Goal: Task Accomplishment & Management: Manage account settings

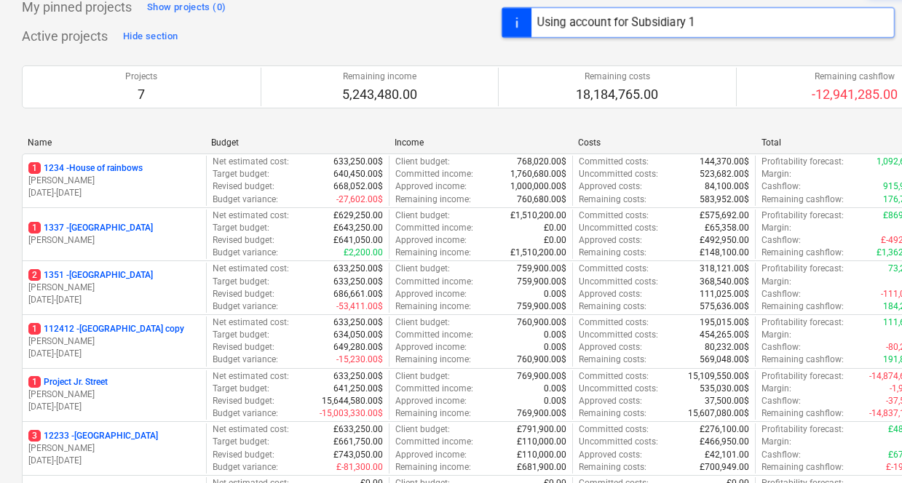
scroll to position [122, 0]
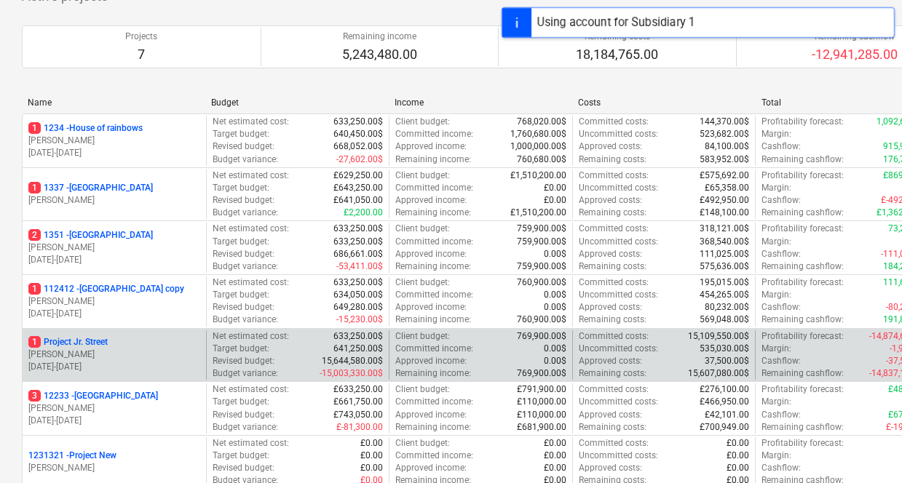
click at [130, 344] on div "1 Project Jr. Street" at bounding box center [114, 342] width 172 height 12
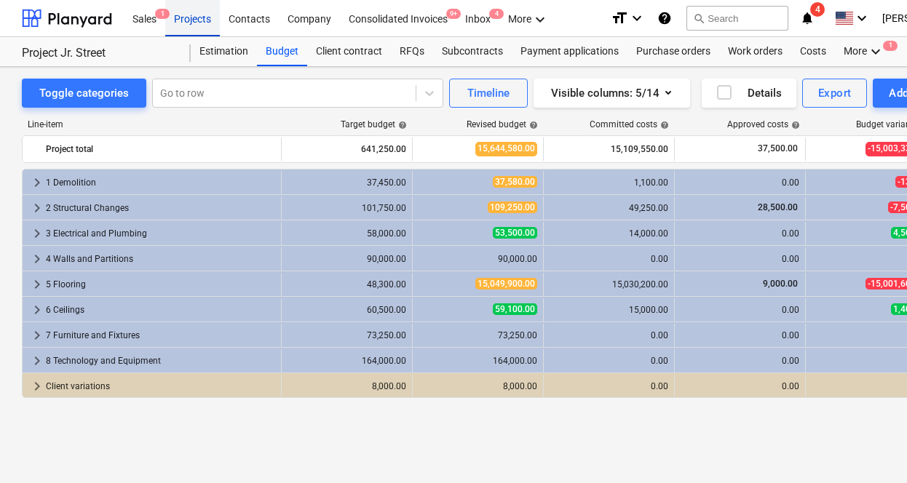
click at [182, 16] on div "Projects" at bounding box center [192, 17] width 55 height 37
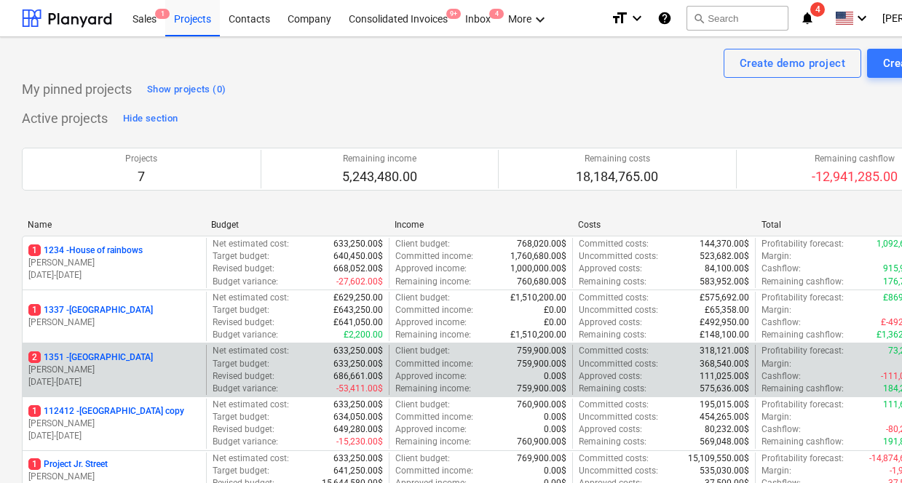
click at [96, 370] on p "[PERSON_NAME]" at bounding box center [114, 370] width 172 height 12
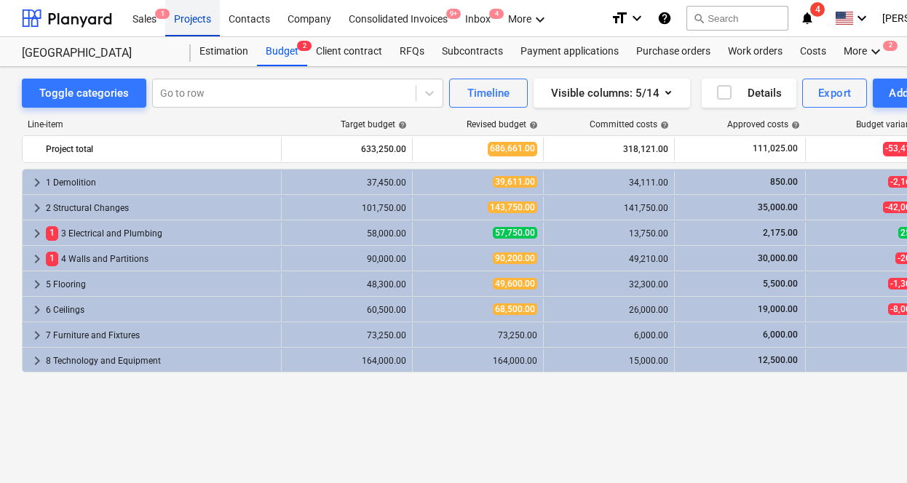
click at [192, 16] on div "Projects" at bounding box center [192, 17] width 55 height 37
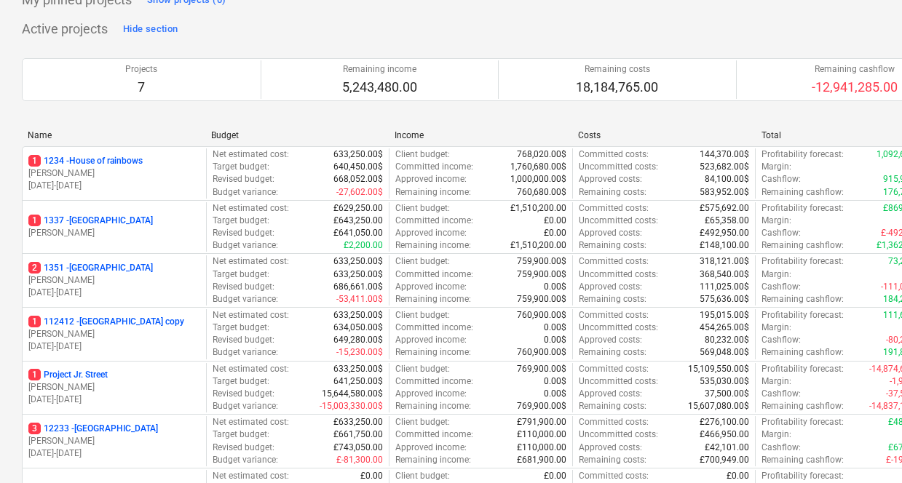
scroll to position [263, 0]
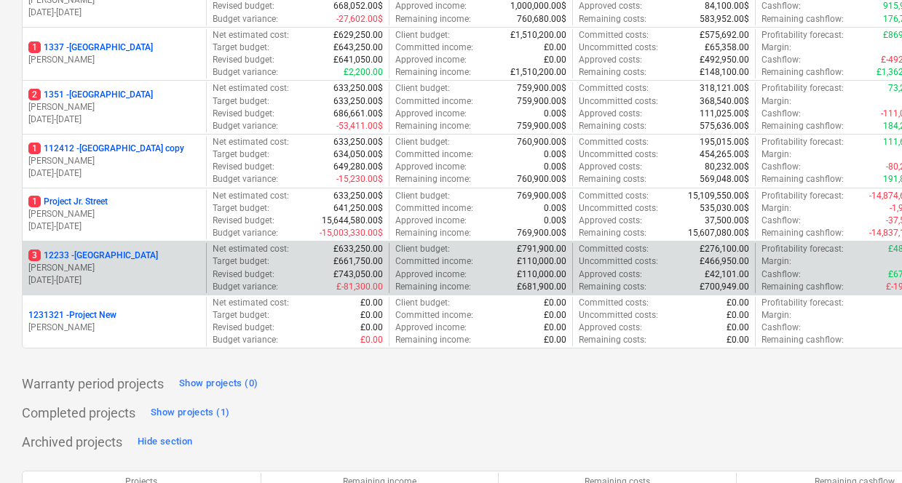
click at [149, 274] on p "[DATE] - [DATE]" at bounding box center [114, 280] width 172 height 12
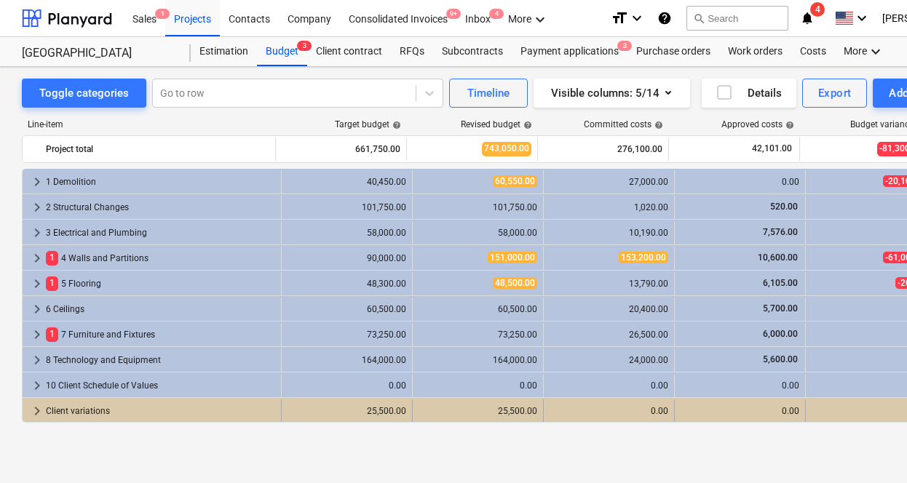
scroll to position [0, 89]
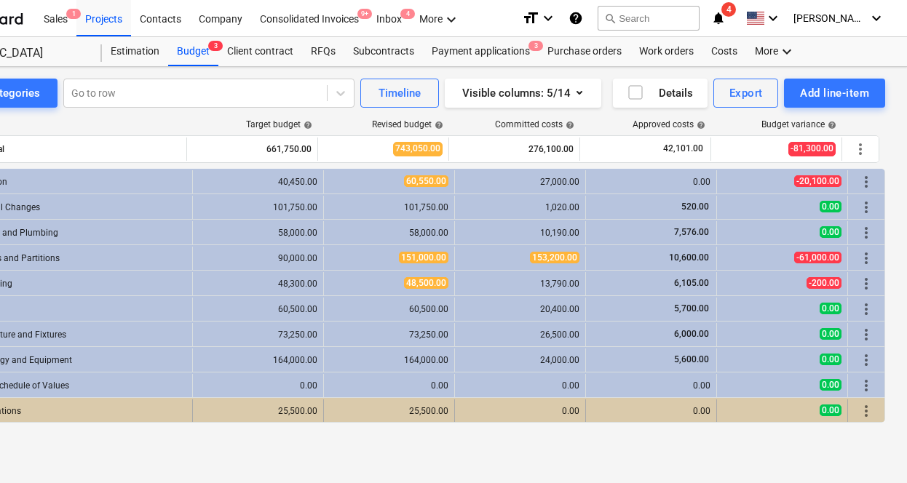
click at [857, 405] on span "more_vert" at bounding box center [865, 410] width 17 height 17
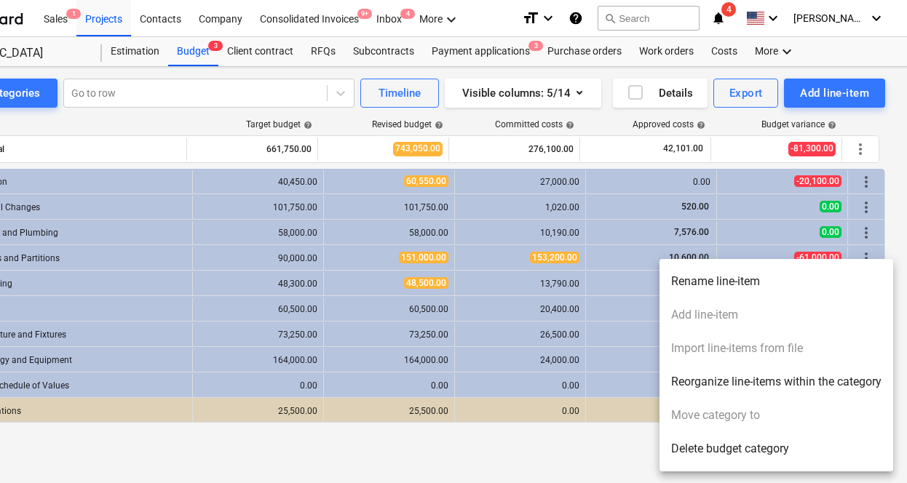
click at [752, 451] on li "Delete budget category" at bounding box center [776, 448] width 234 height 33
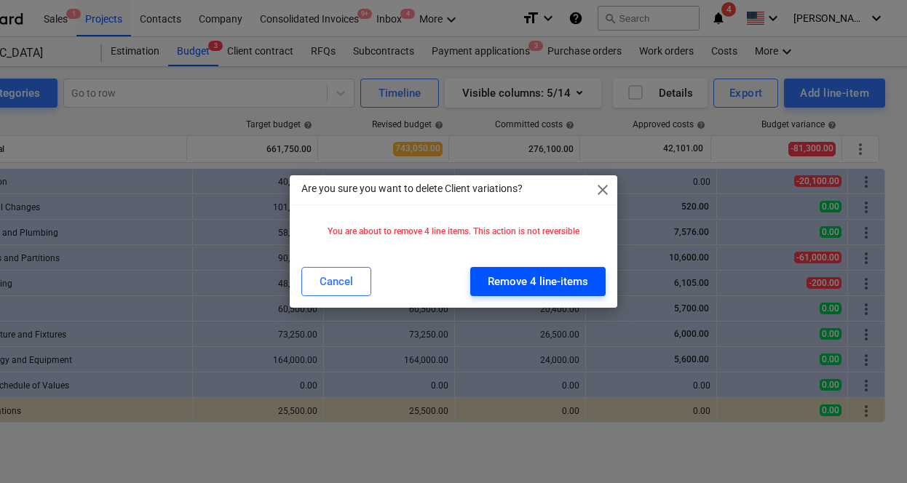
click at [516, 284] on div "Remove 4 line-items" at bounding box center [538, 281] width 100 height 19
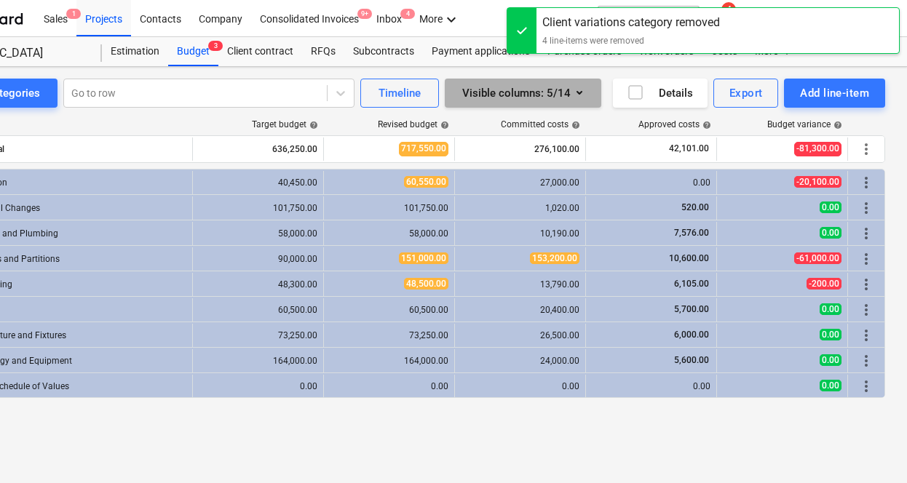
click at [576, 98] on icon "button" at bounding box center [579, 92] width 17 height 17
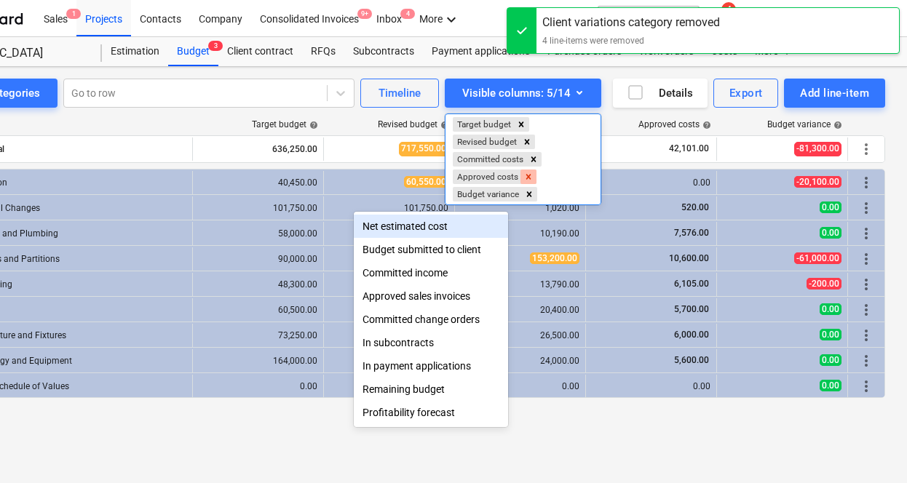
click at [524, 170] on div "Remove Approved costs" at bounding box center [528, 177] width 16 height 15
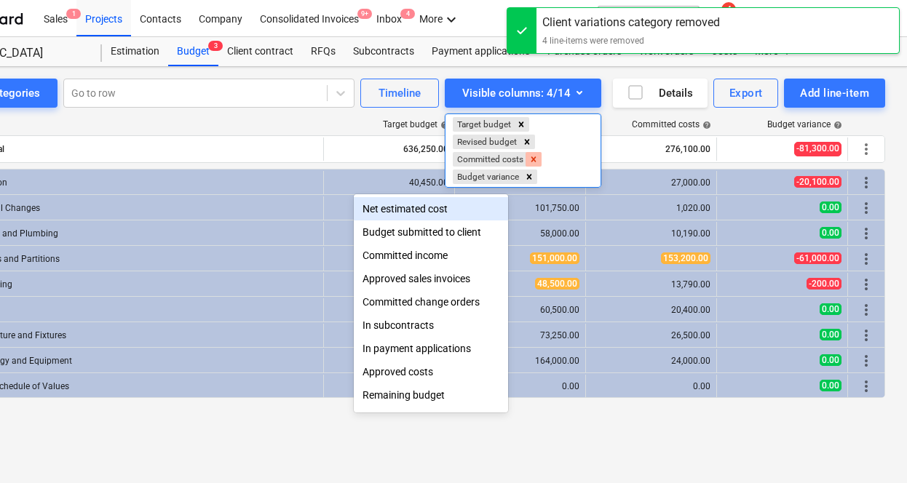
click at [528, 159] on icon "Remove Committed costs" at bounding box center [533, 159] width 10 height 10
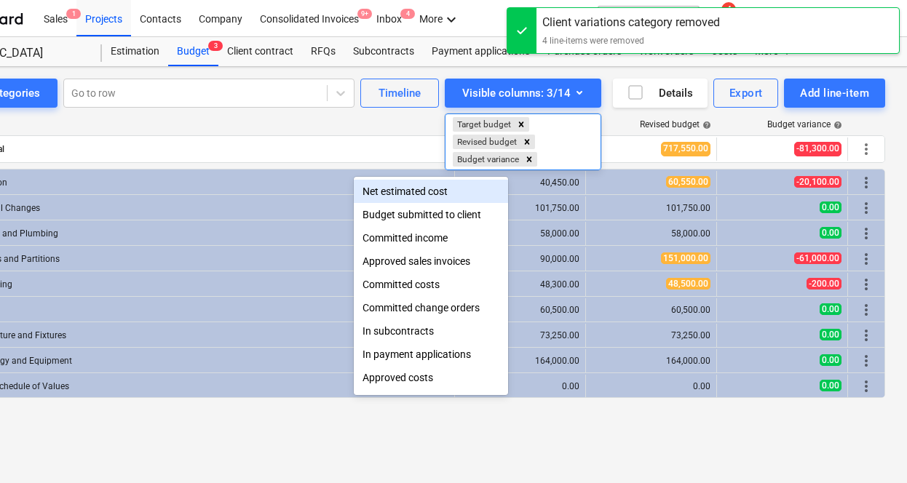
click at [343, 119] on div at bounding box center [453, 241] width 907 height 483
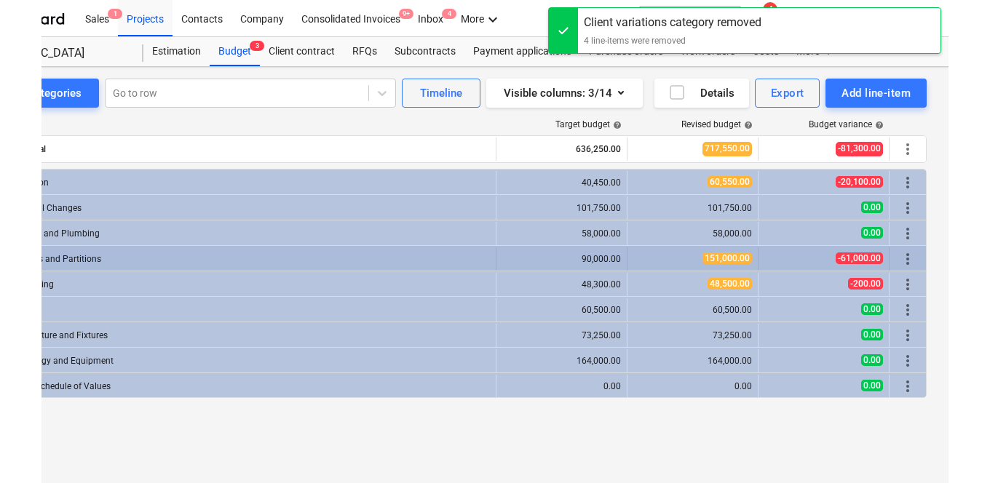
scroll to position [0, 0]
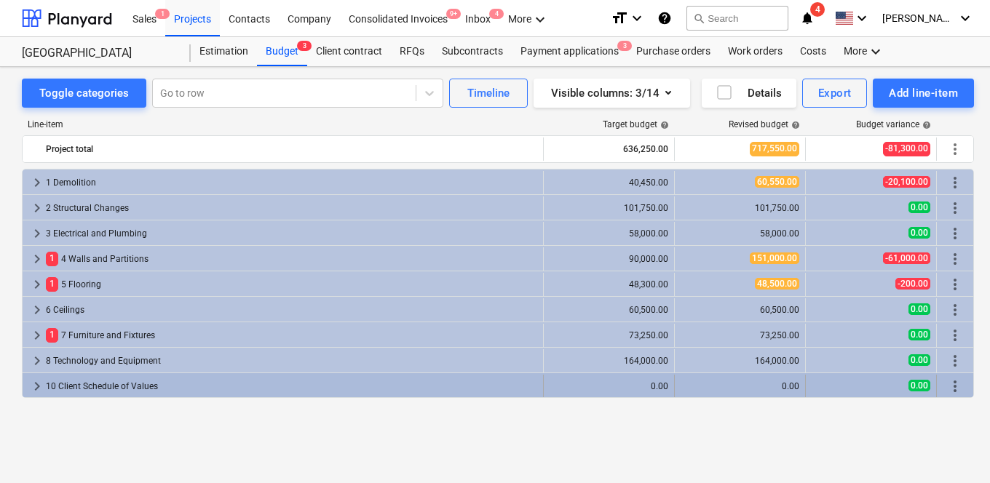
click at [44, 383] on span "keyboard_arrow_right" at bounding box center [36, 386] width 17 height 17
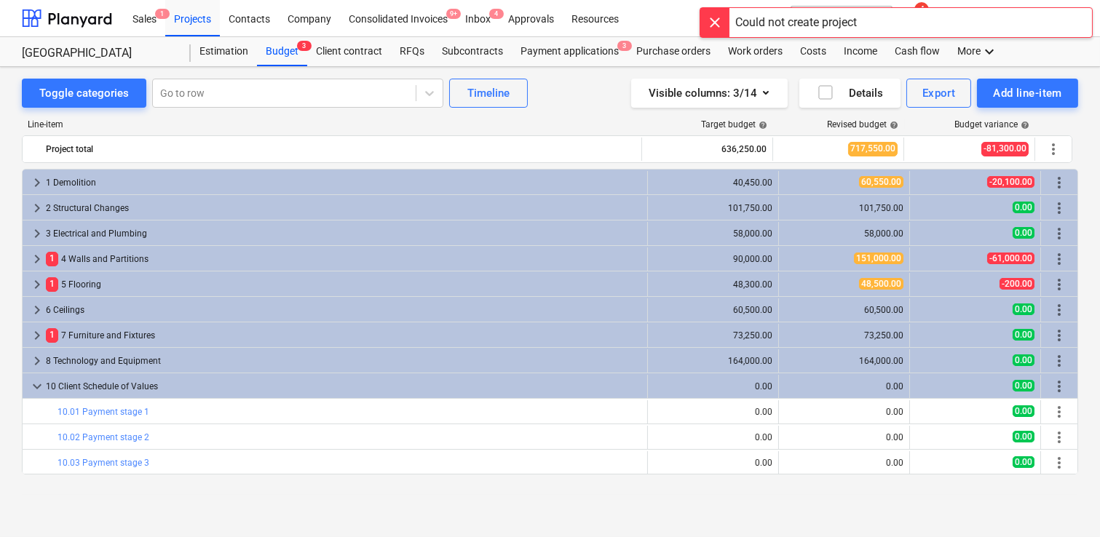
click at [710, 19] on div at bounding box center [714, 22] width 29 height 29
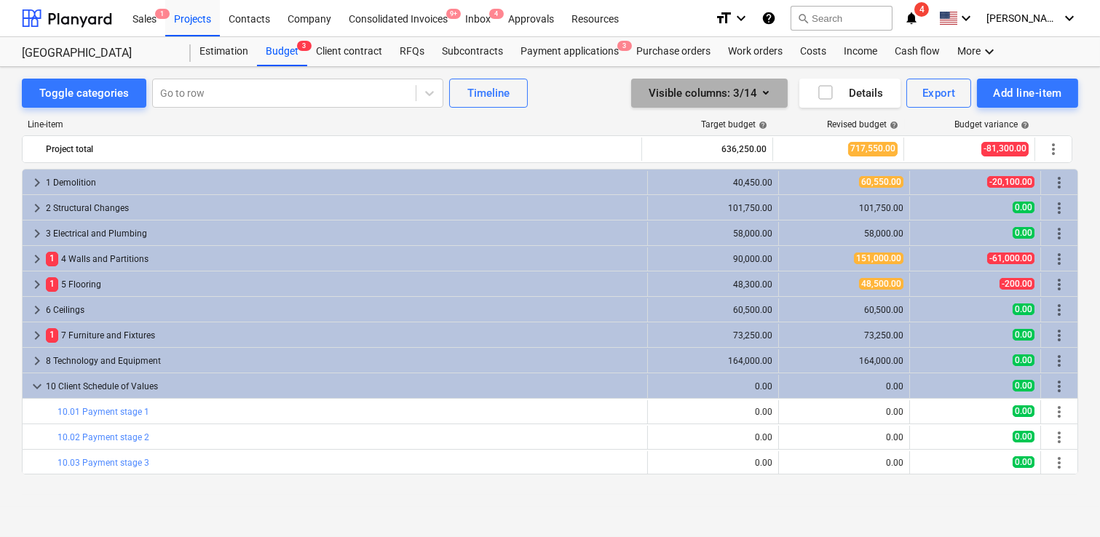
click at [723, 91] on div "Visible columns : 3/14" at bounding box center [709, 93] width 122 height 19
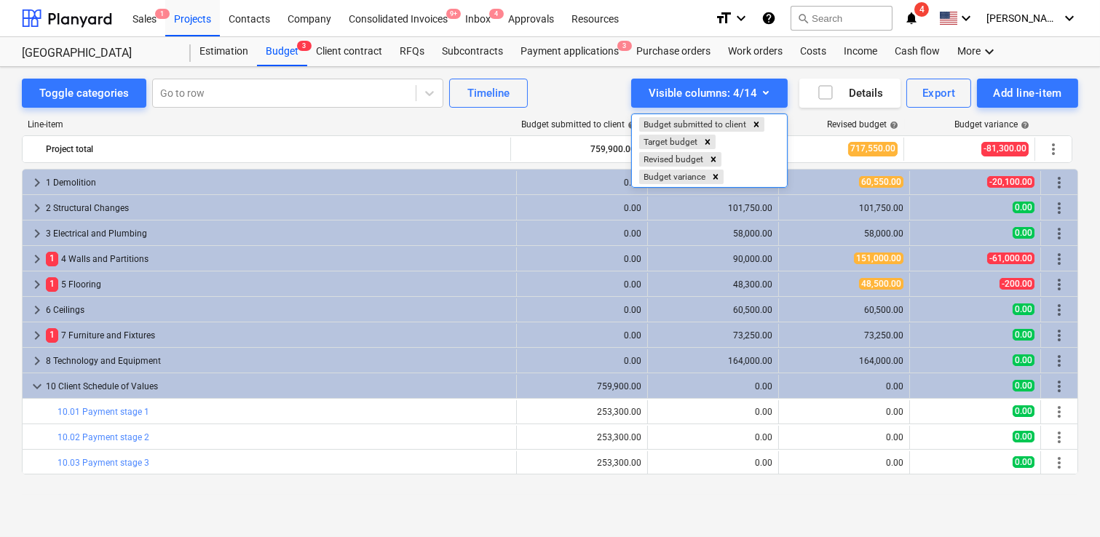
click at [600, 130] on div at bounding box center [550, 268] width 1100 height 537
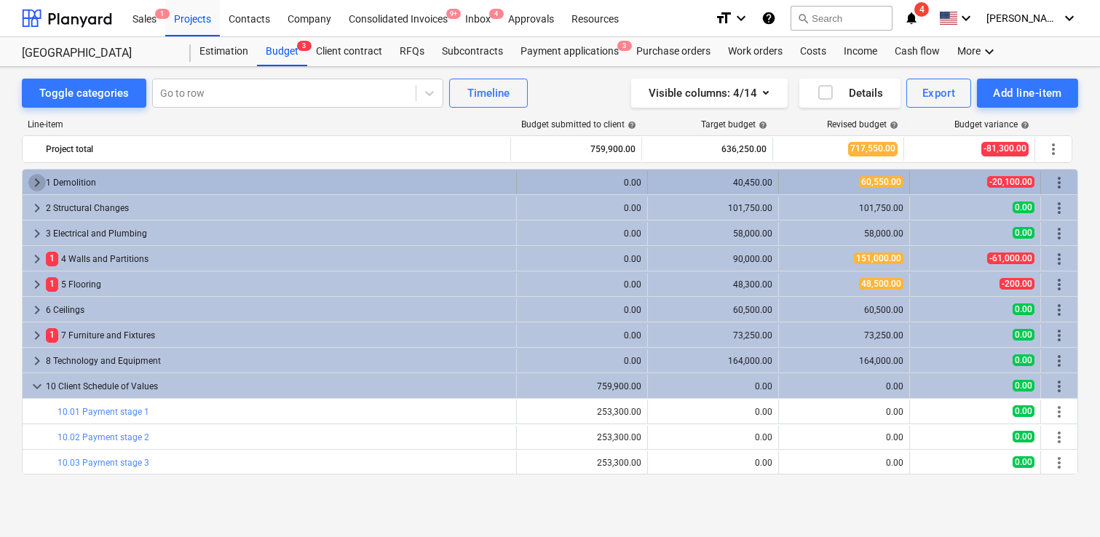
click at [36, 185] on span "keyboard_arrow_right" at bounding box center [36, 182] width 17 height 17
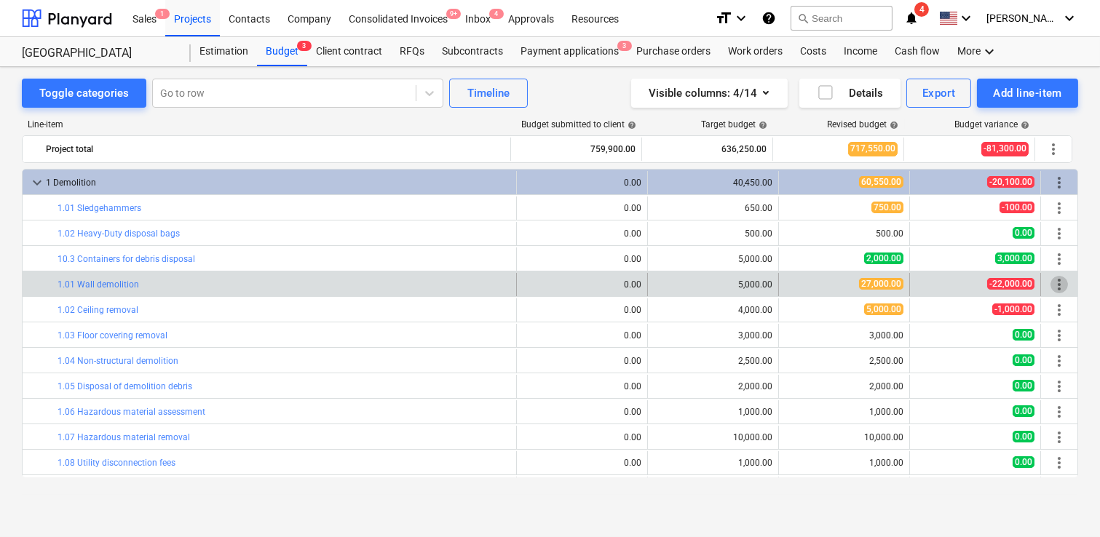
click at [901, 279] on span "more_vert" at bounding box center [1058, 284] width 17 height 17
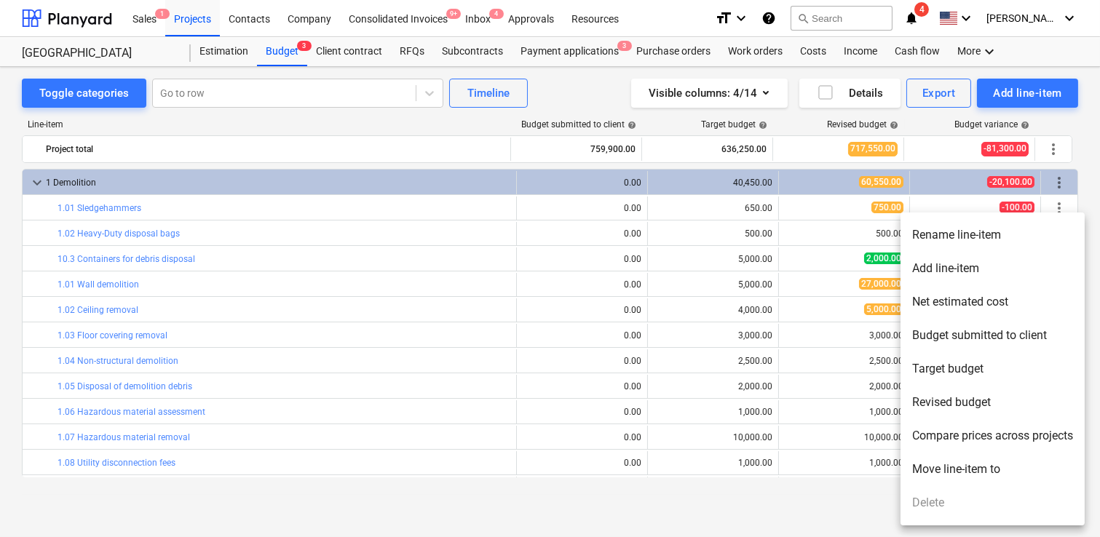
click at [901, 202] on div at bounding box center [550, 268] width 1100 height 537
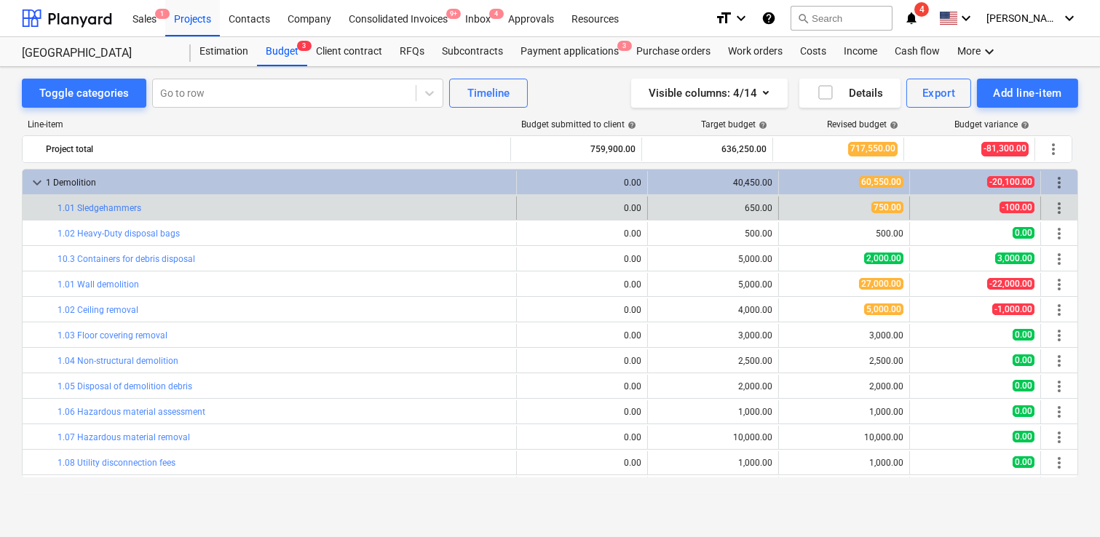
click at [901, 209] on span "more_vert" at bounding box center [1058, 207] width 17 height 17
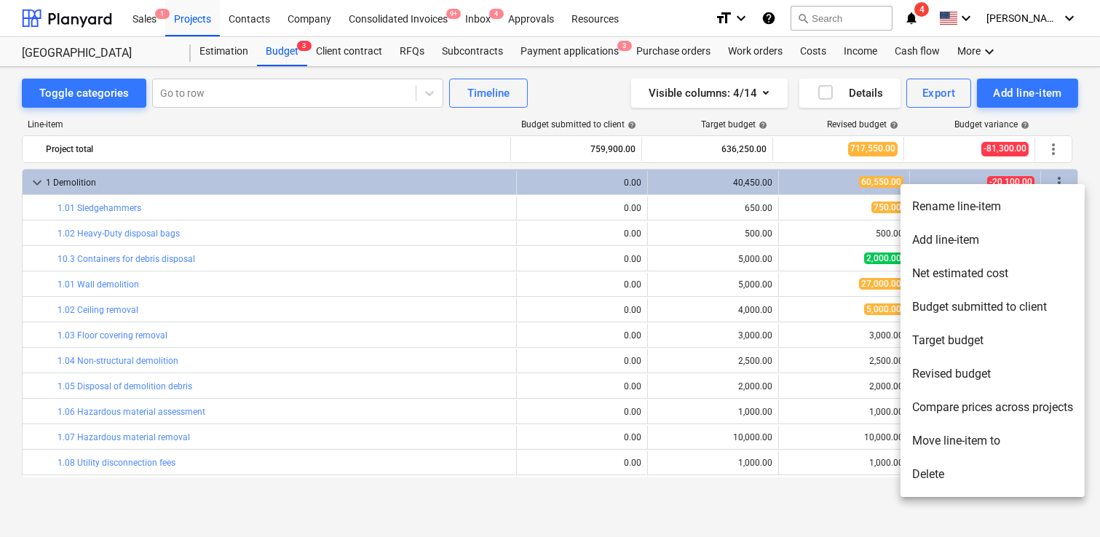
click at [901, 469] on li "Delete" at bounding box center [992, 474] width 184 height 33
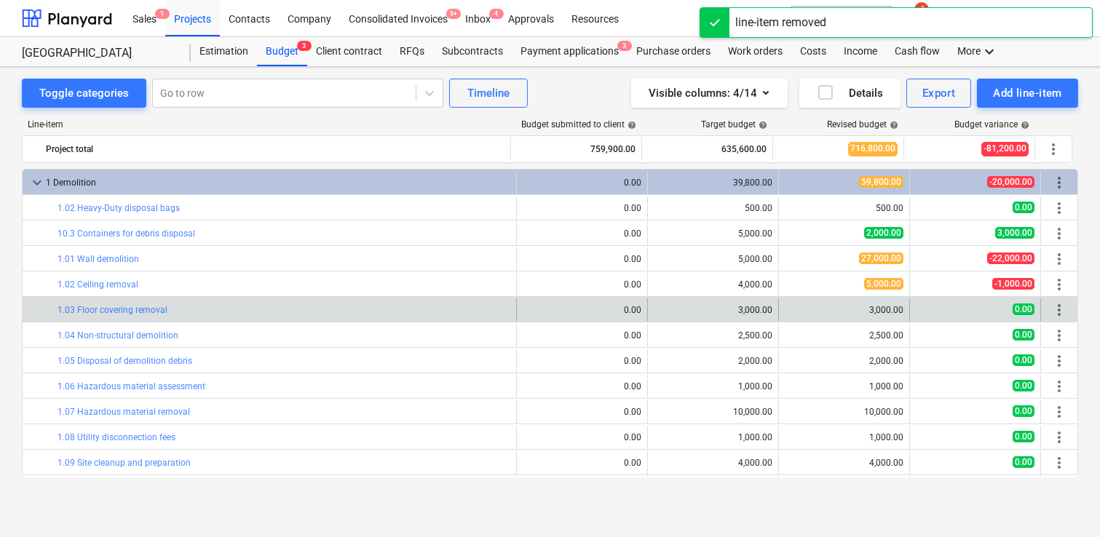
click at [901, 304] on span "more_vert" at bounding box center [1058, 309] width 17 height 17
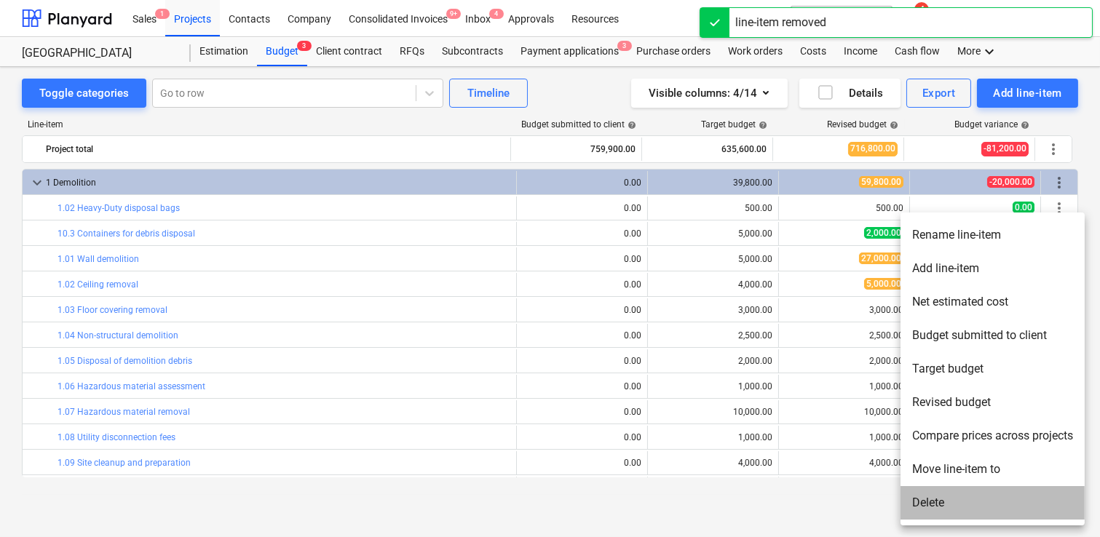
click at [901, 483] on li "Delete" at bounding box center [992, 502] width 184 height 33
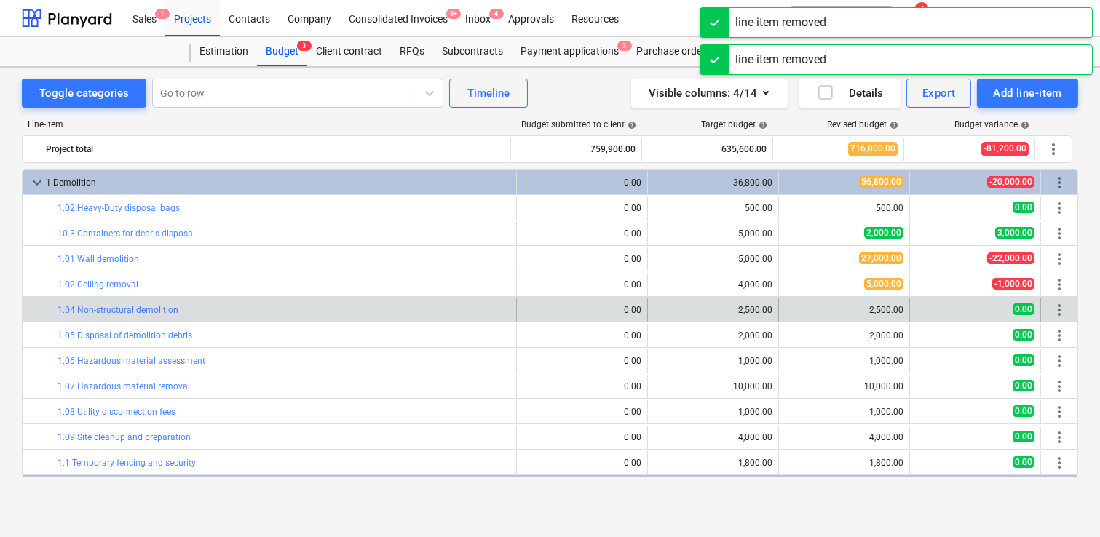
click at [901, 306] on span "more_vert" at bounding box center [1058, 309] width 17 height 17
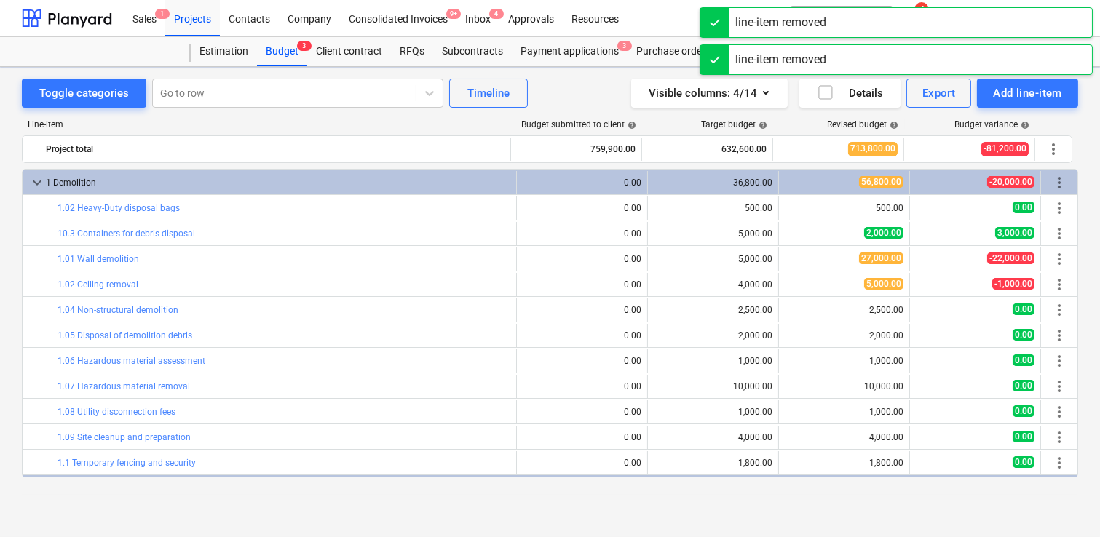
click at [901, 483] on div "Toggle categories Go to row Timeline Visible columns : 4/14 Details Export Add …" at bounding box center [550, 287] width 1100 height 440
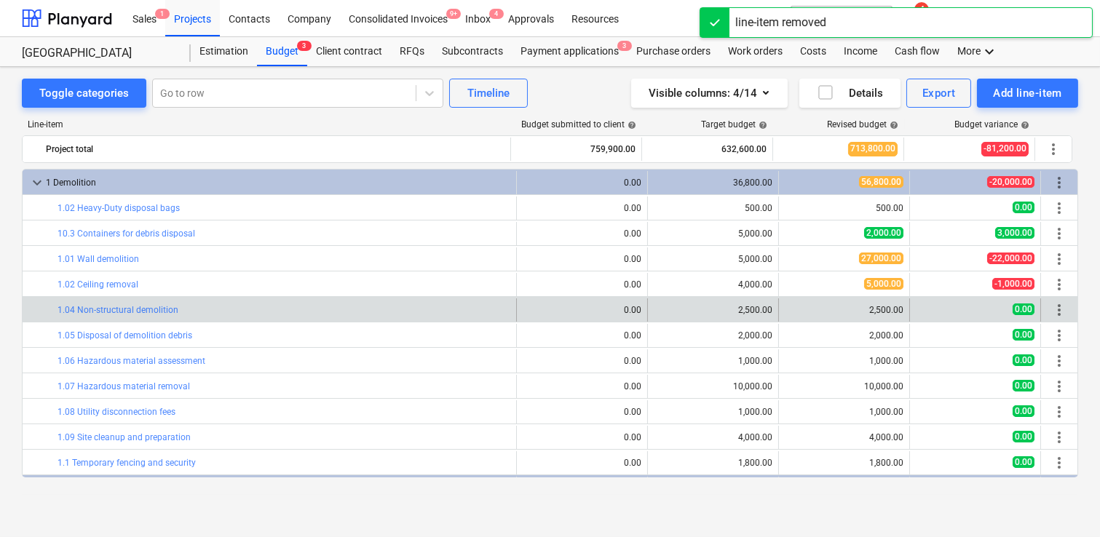
click at [901, 307] on span "more_vert" at bounding box center [1058, 309] width 17 height 17
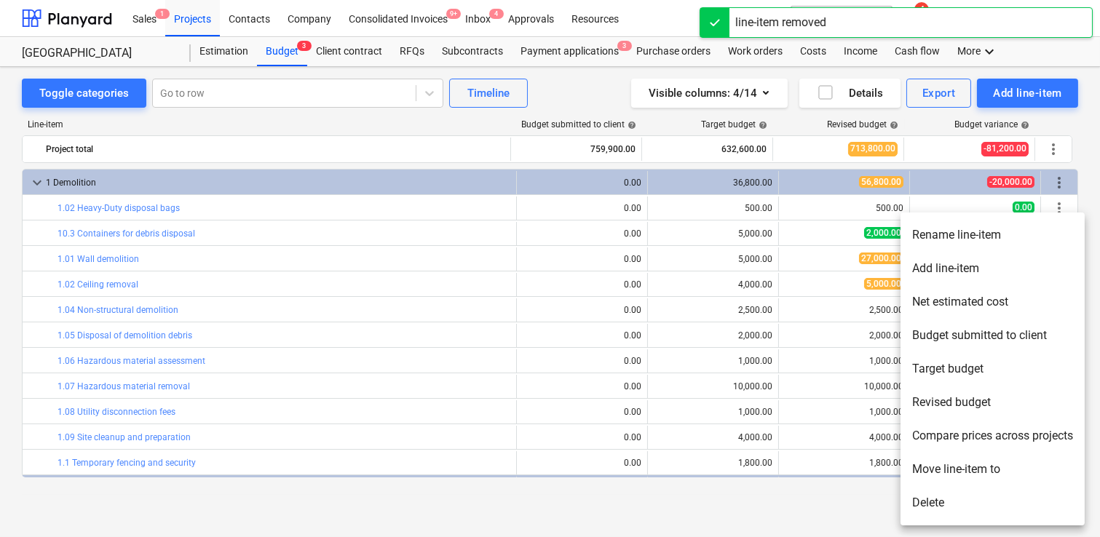
click at [901, 483] on li "Delete" at bounding box center [992, 502] width 184 height 33
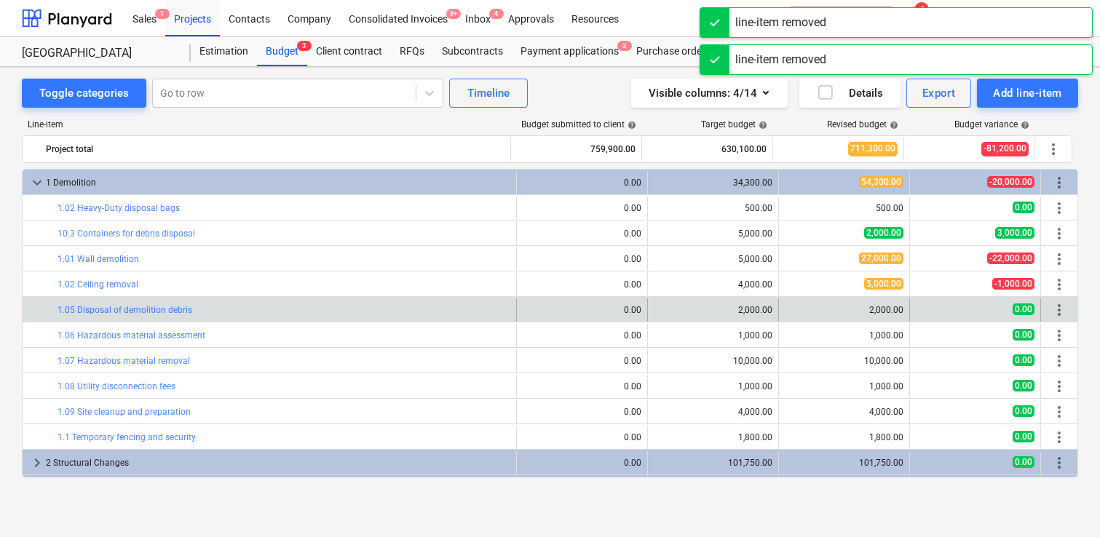
click at [901, 302] on span "more_vert" at bounding box center [1058, 309] width 17 height 17
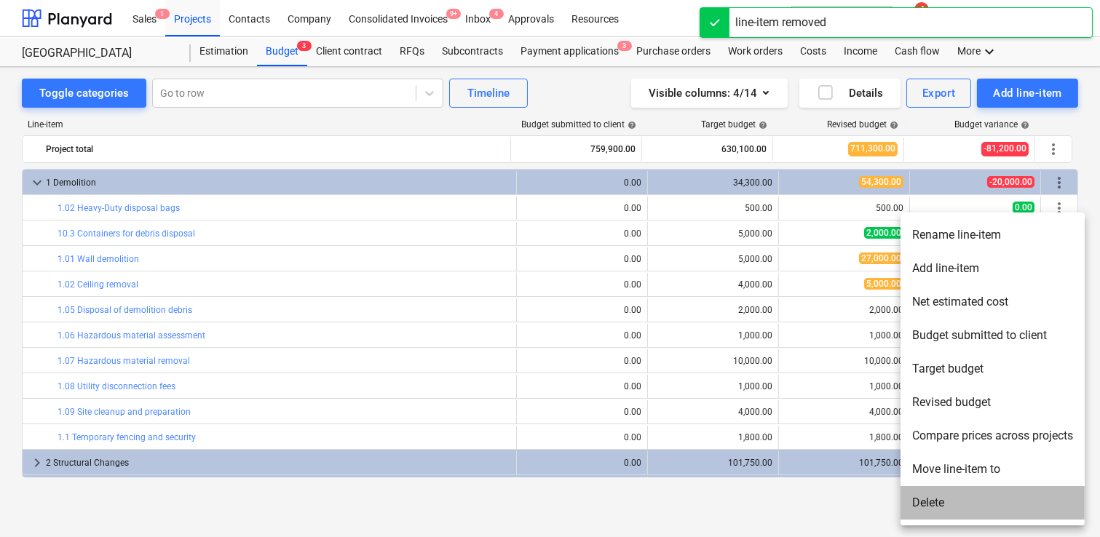
click at [901, 483] on li "Delete" at bounding box center [992, 502] width 184 height 33
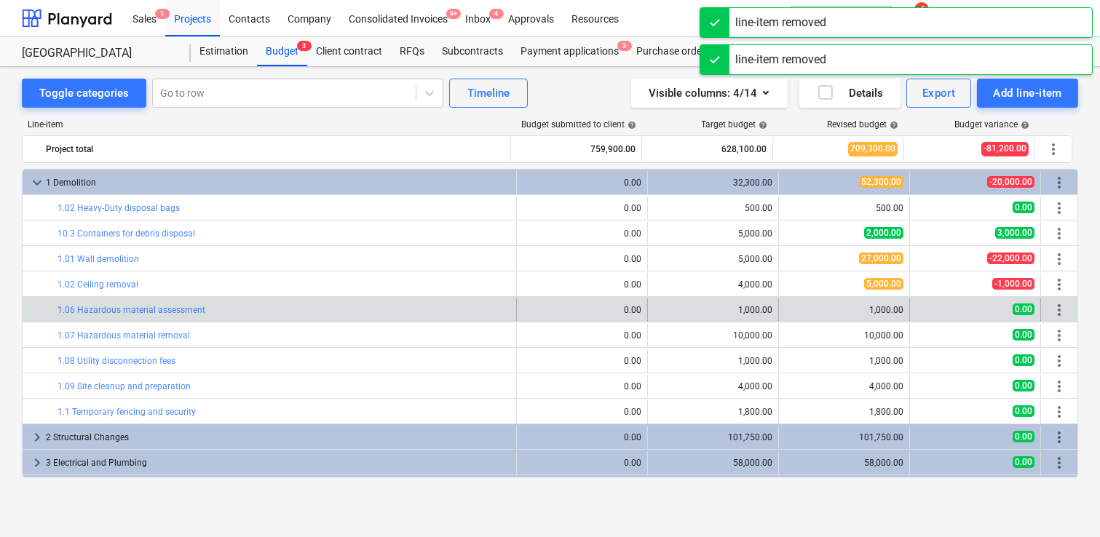
click at [901, 306] on span "more_vert" at bounding box center [1058, 309] width 17 height 17
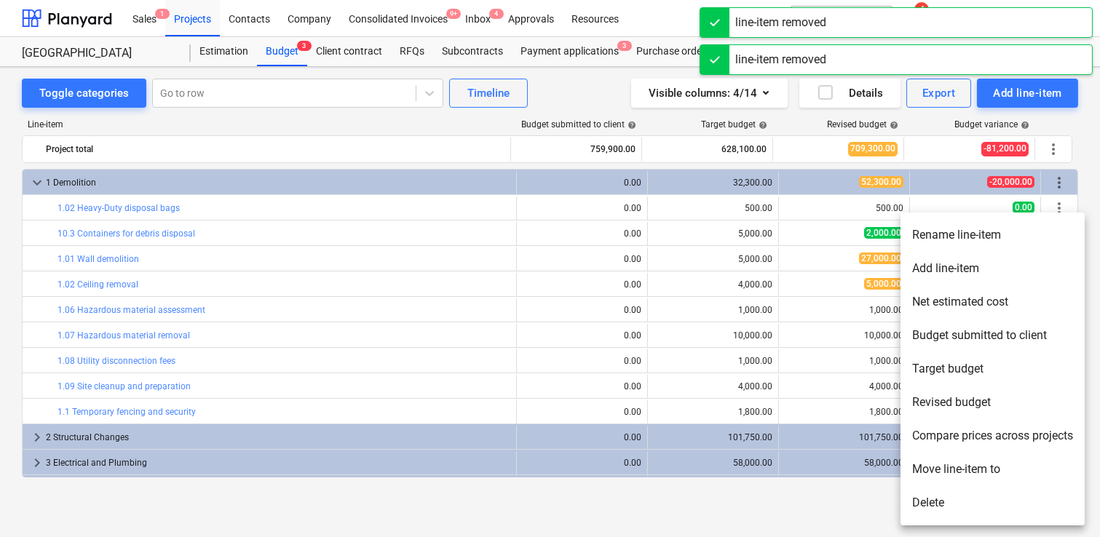
click at [901, 483] on li "Delete" at bounding box center [992, 502] width 184 height 33
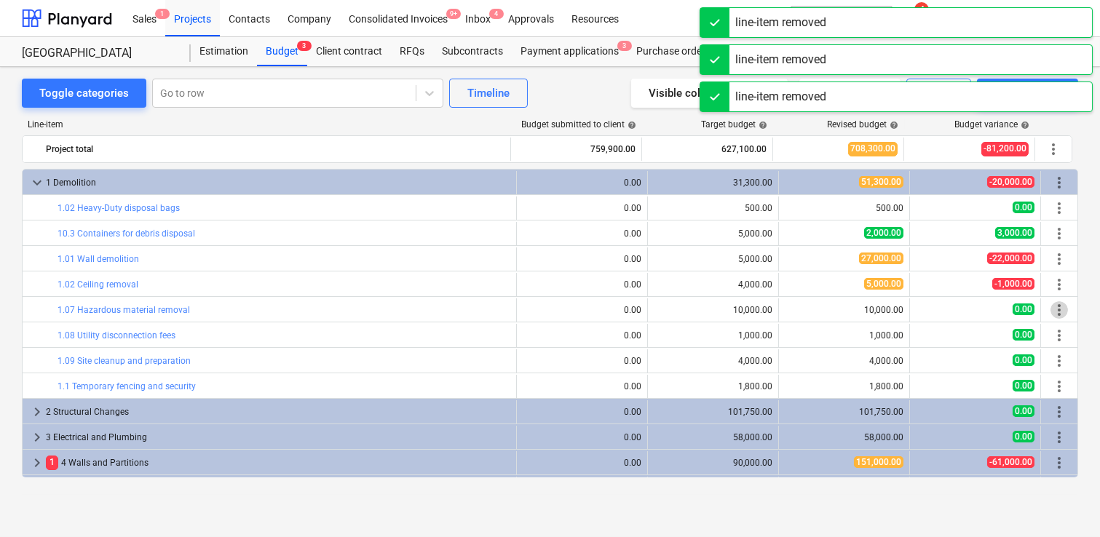
click at [901, 307] on span "more_vert" at bounding box center [1058, 309] width 17 height 17
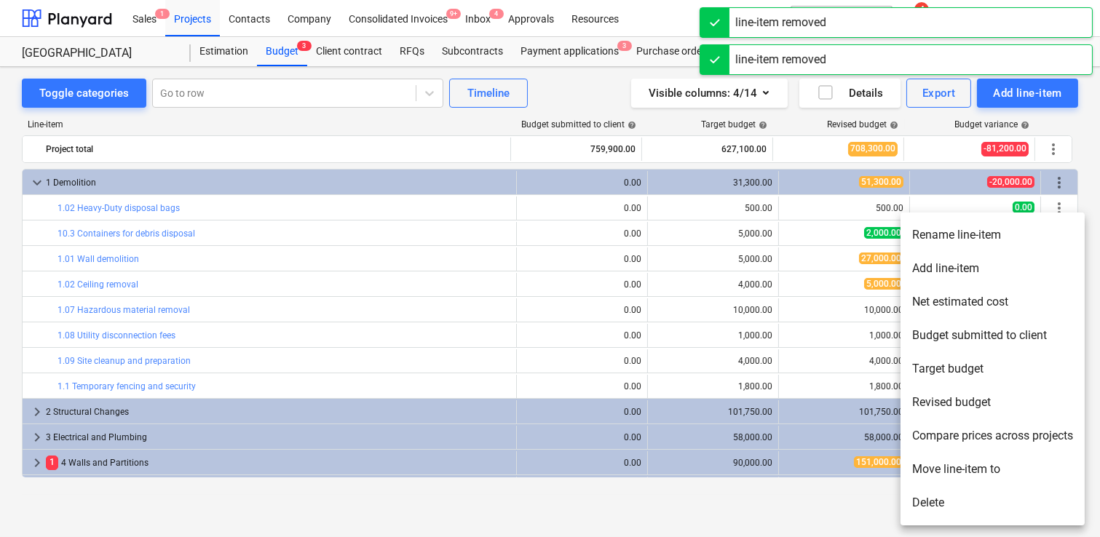
click at [901, 483] on li "Delete" at bounding box center [992, 502] width 184 height 33
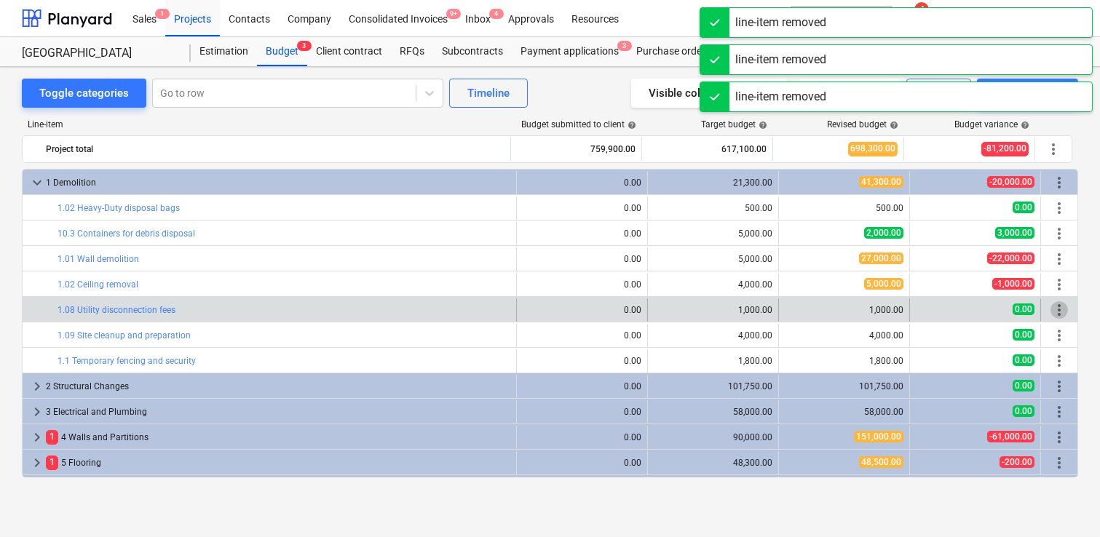
click at [901, 310] on span "more_vert" at bounding box center [1058, 309] width 17 height 17
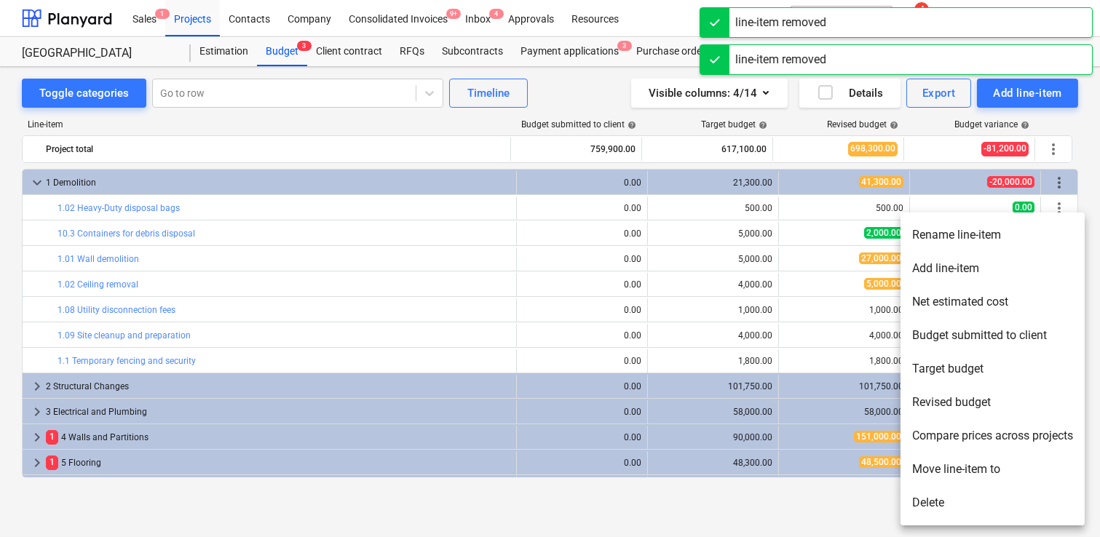
click at [901, 483] on li "Delete" at bounding box center [992, 502] width 184 height 33
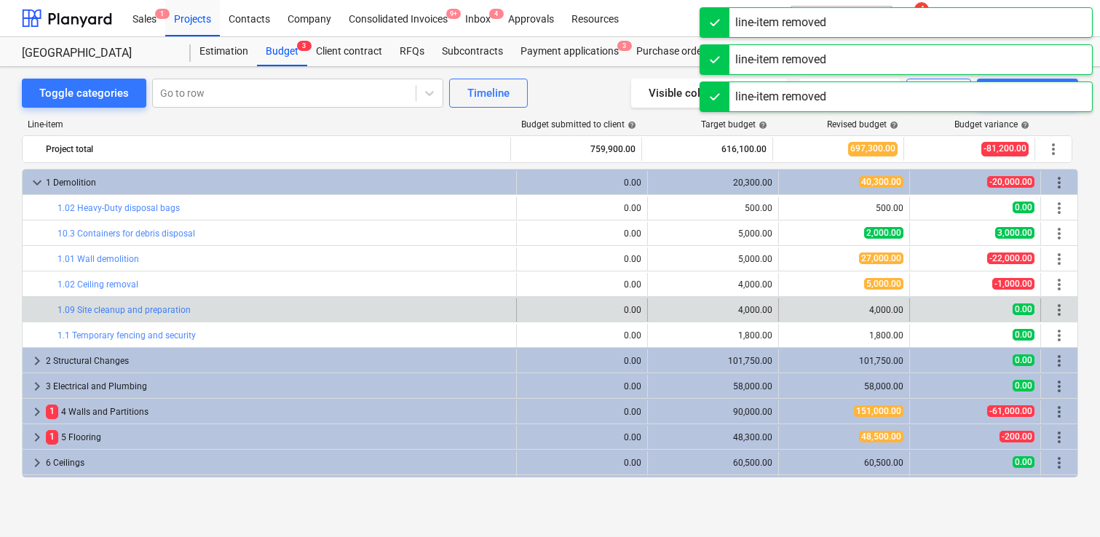
click at [901, 310] on span "more_vert" at bounding box center [1058, 309] width 17 height 17
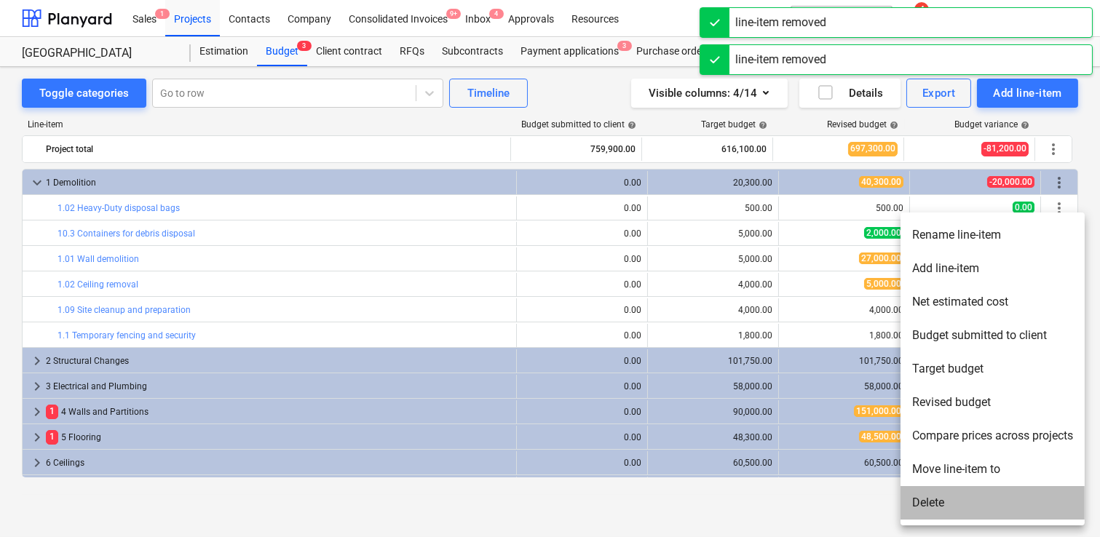
click at [901, 483] on li "Delete" at bounding box center [992, 502] width 184 height 33
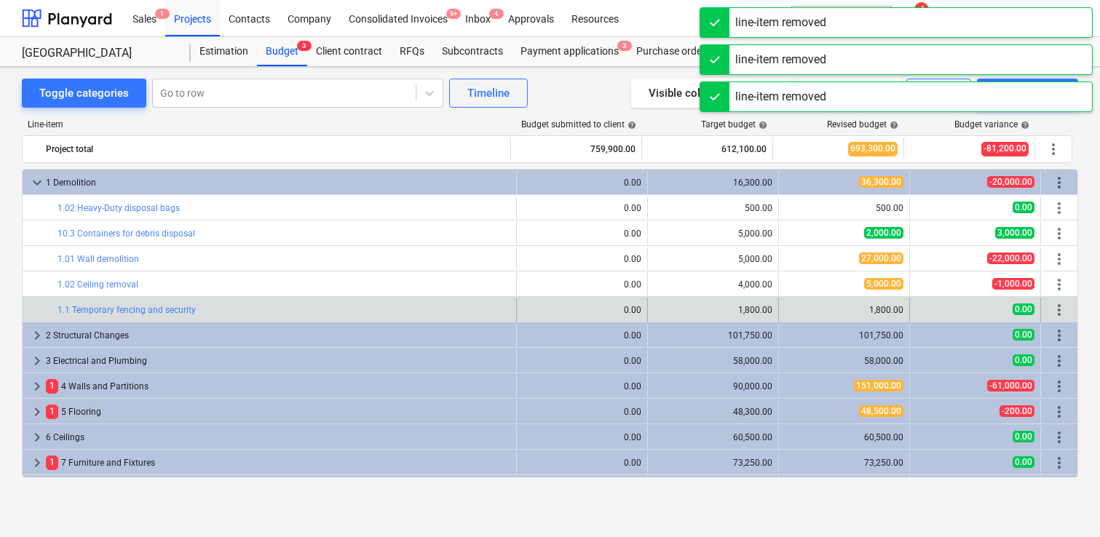
click at [901, 310] on span "more_vert" at bounding box center [1058, 309] width 17 height 17
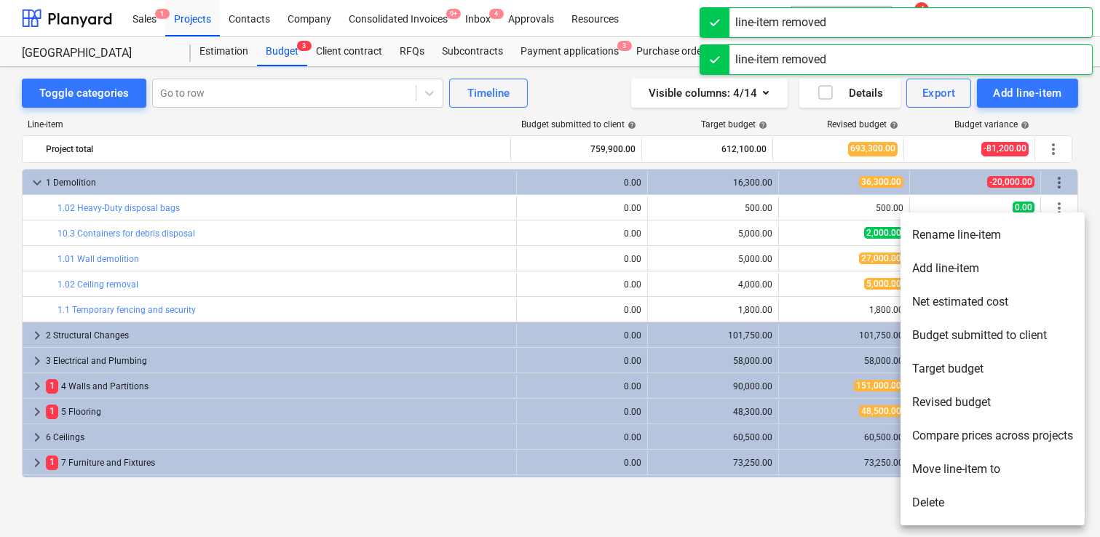
click at [901, 483] on li "Delete" at bounding box center [992, 502] width 184 height 33
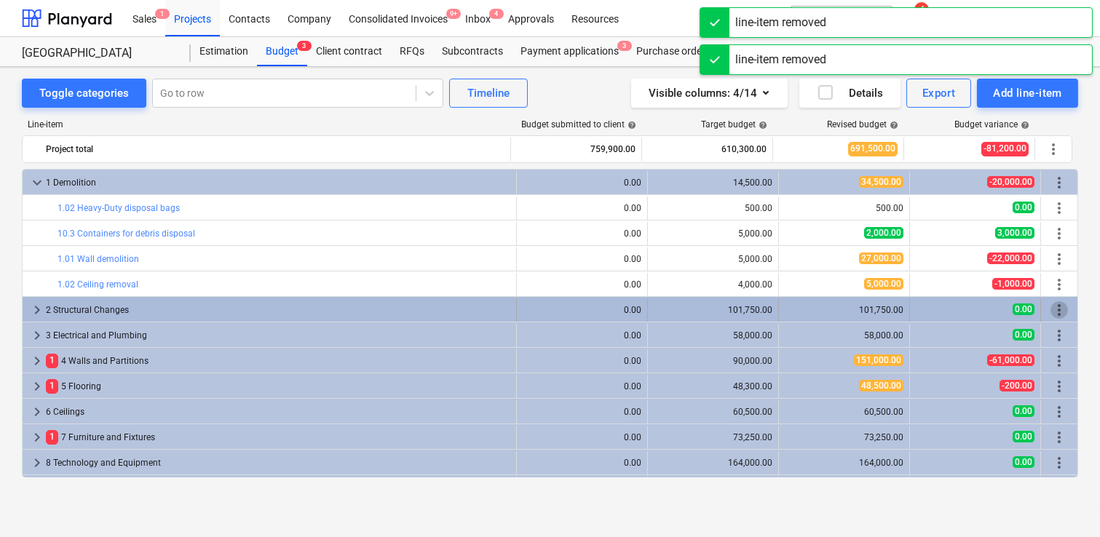
click at [901, 304] on span "more_vert" at bounding box center [1058, 309] width 17 height 17
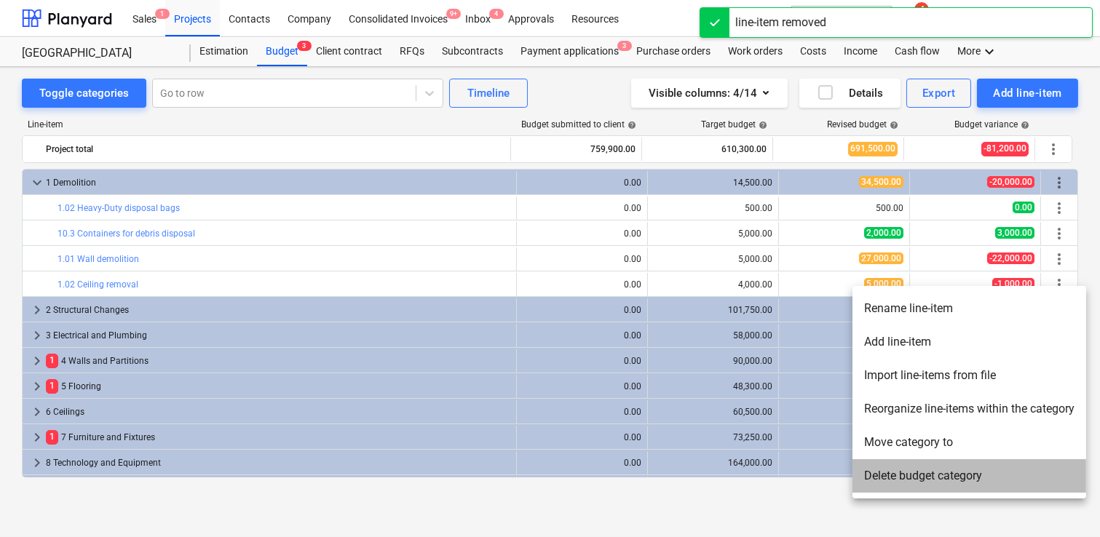
click at [901, 474] on li "Delete budget category" at bounding box center [969, 475] width 234 height 33
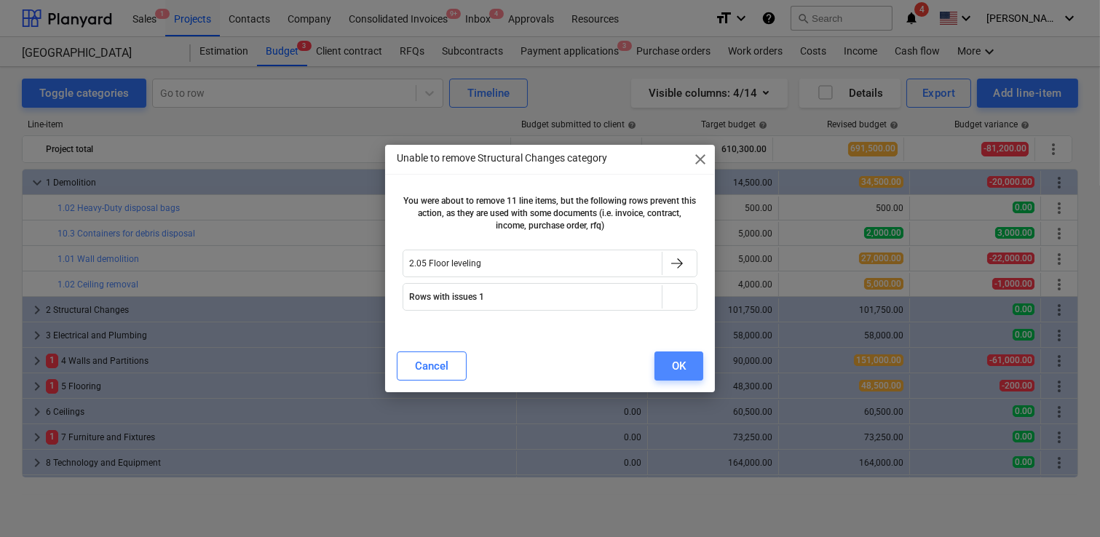
click at [677, 365] on div "OK" at bounding box center [679, 366] width 14 height 19
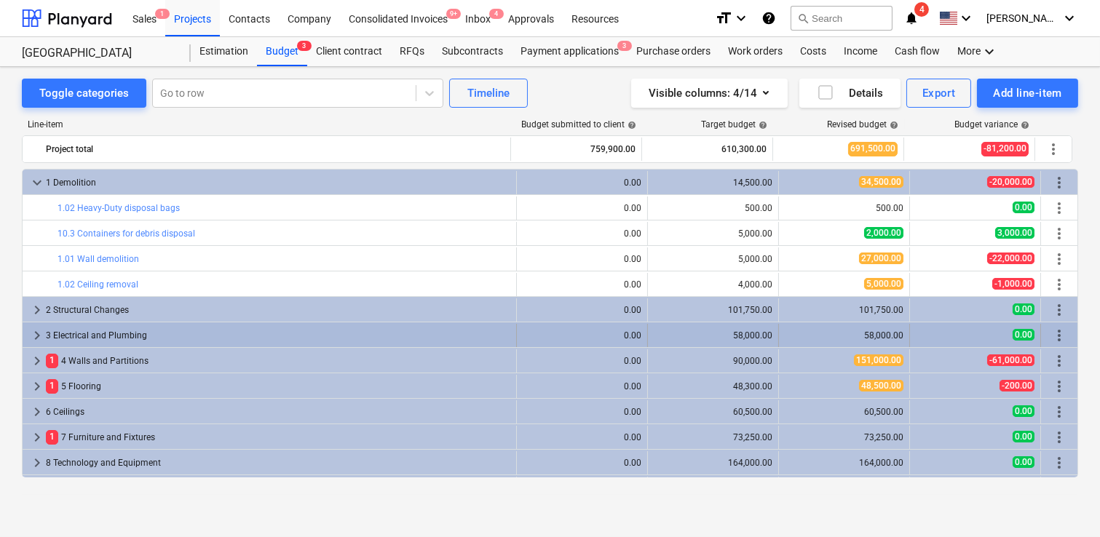
click at [901, 329] on span "more_vert" at bounding box center [1058, 335] width 17 height 17
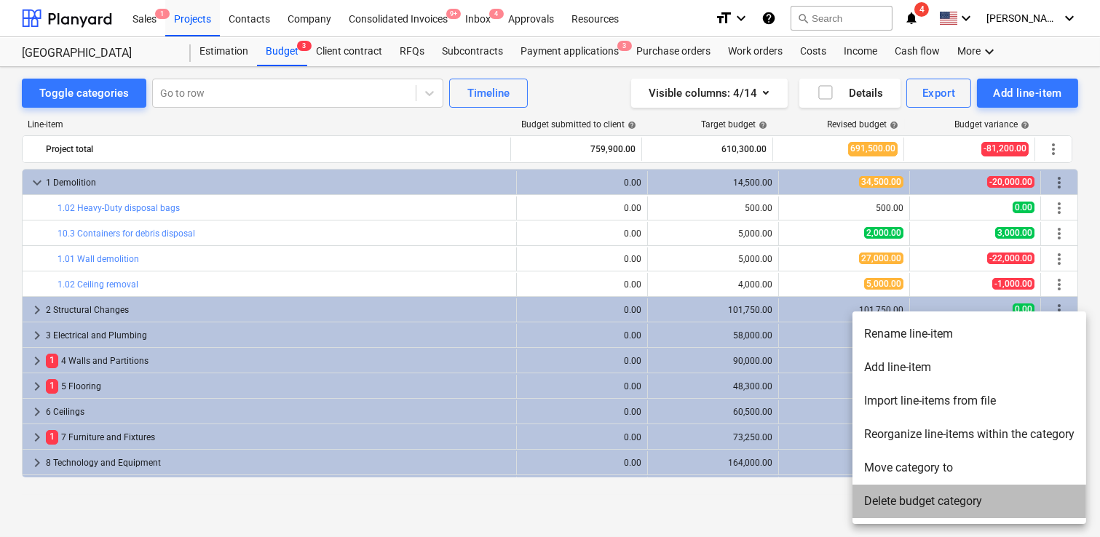
click at [882, 483] on li "Delete budget category" at bounding box center [969, 501] width 234 height 33
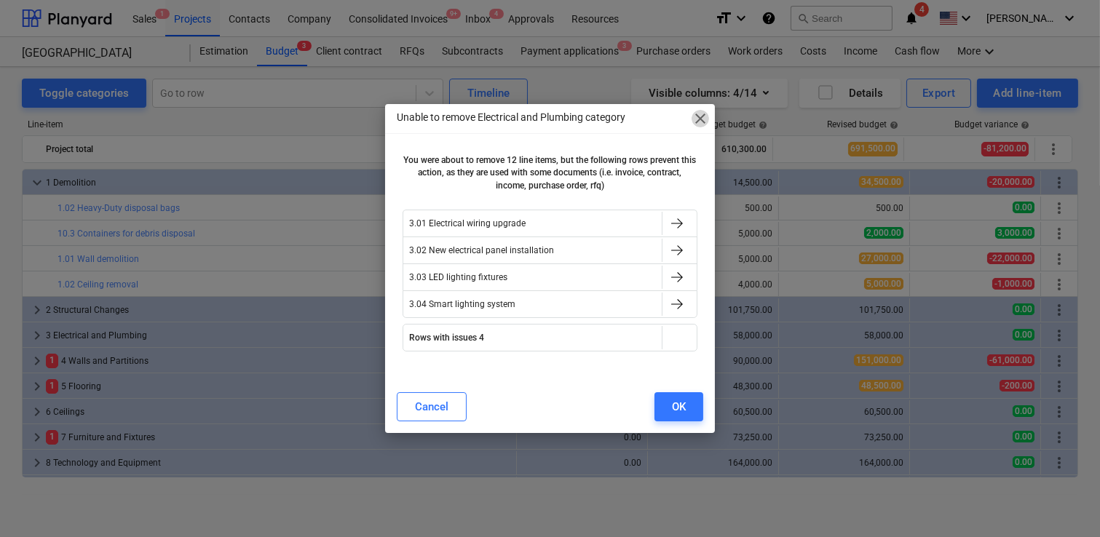
click at [697, 124] on span "close" at bounding box center [699, 118] width 17 height 17
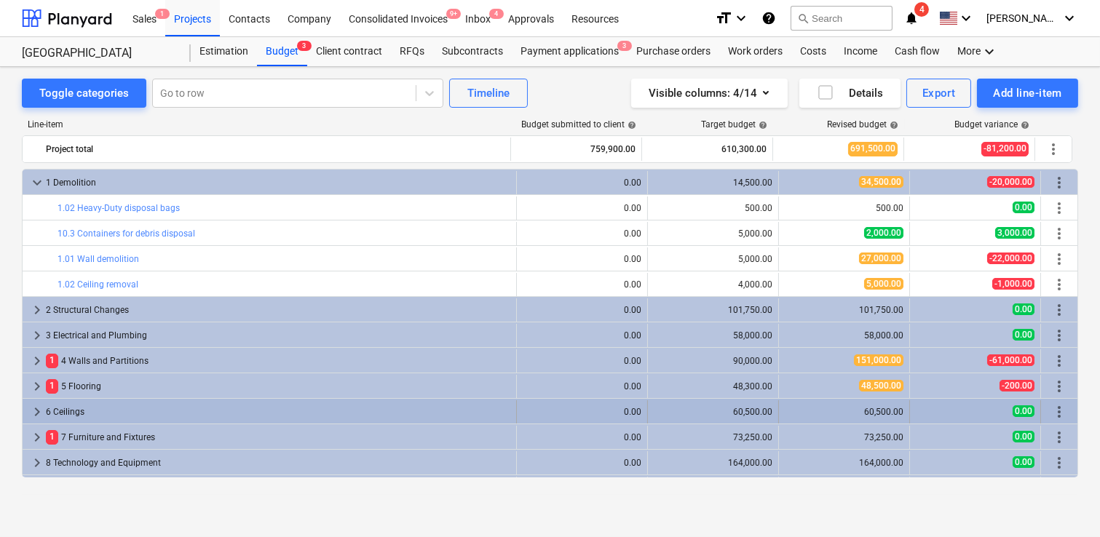
click at [901, 408] on span "more_vert" at bounding box center [1058, 411] width 17 height 17
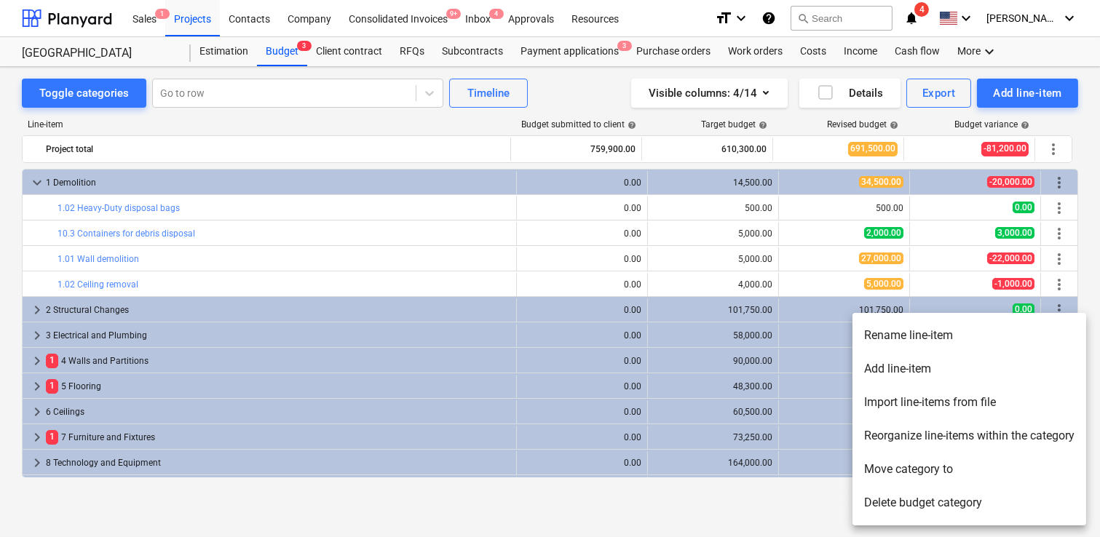
click at [901, 483] on li "Delete budget category" at bounding box center [969, 502] width 234 height 33
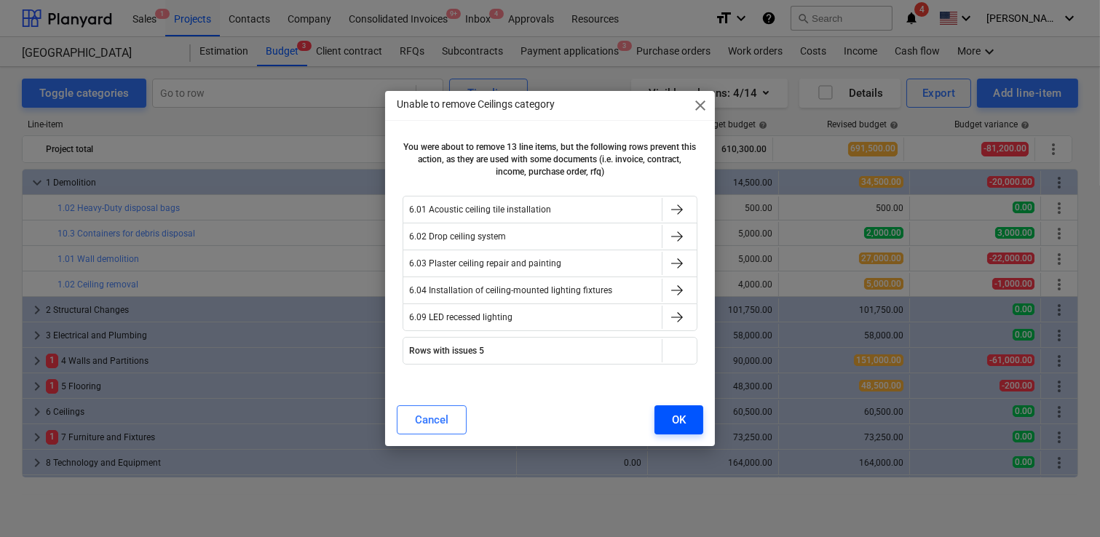
click at [654, 420] on button "OK" at bounding box center [678, 419] width 49 height 29
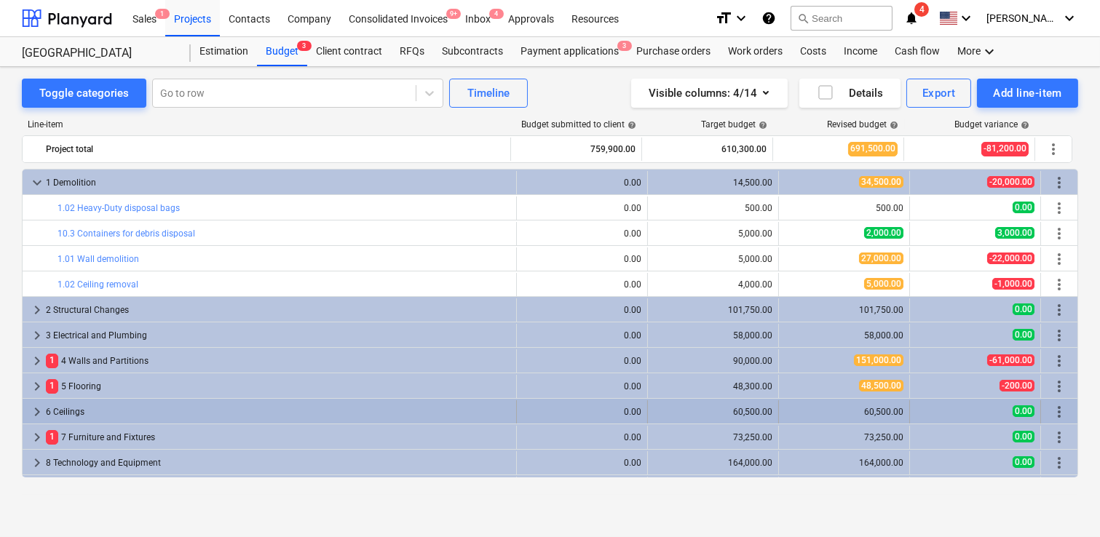
scroll to position [99, 0]
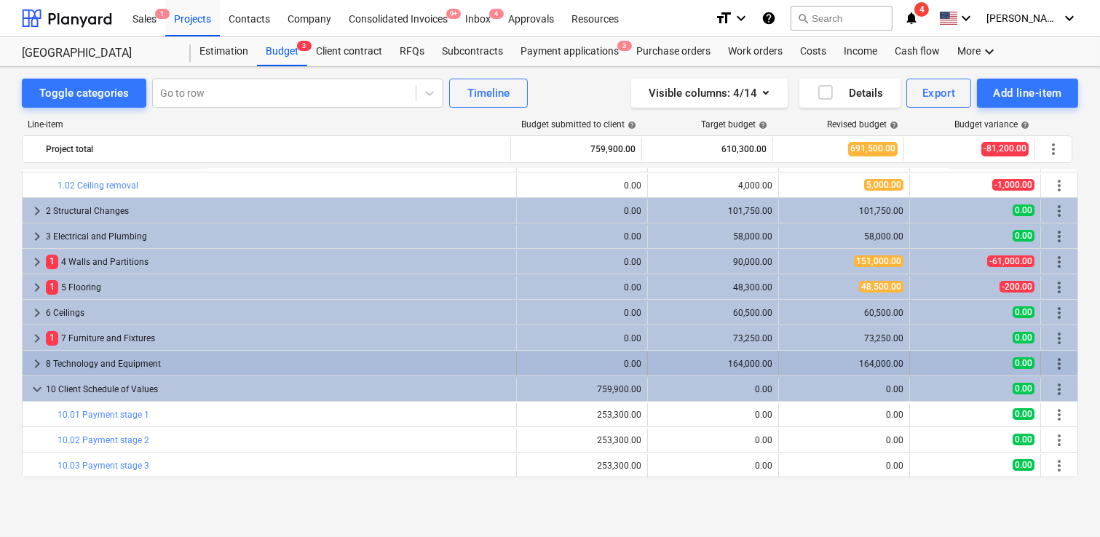
click at [901, 359] on div "more_vert" at bounding box center [1059, 363] width 36 height 23
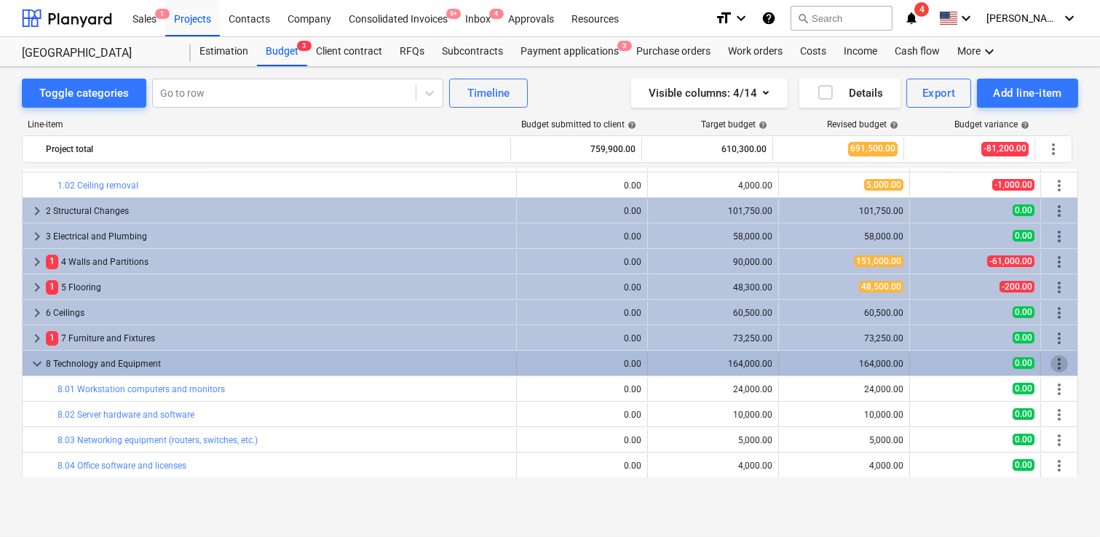
click at [901, 360] on span "more_vert" at bounding box center [1058, 363] width 17 height 17
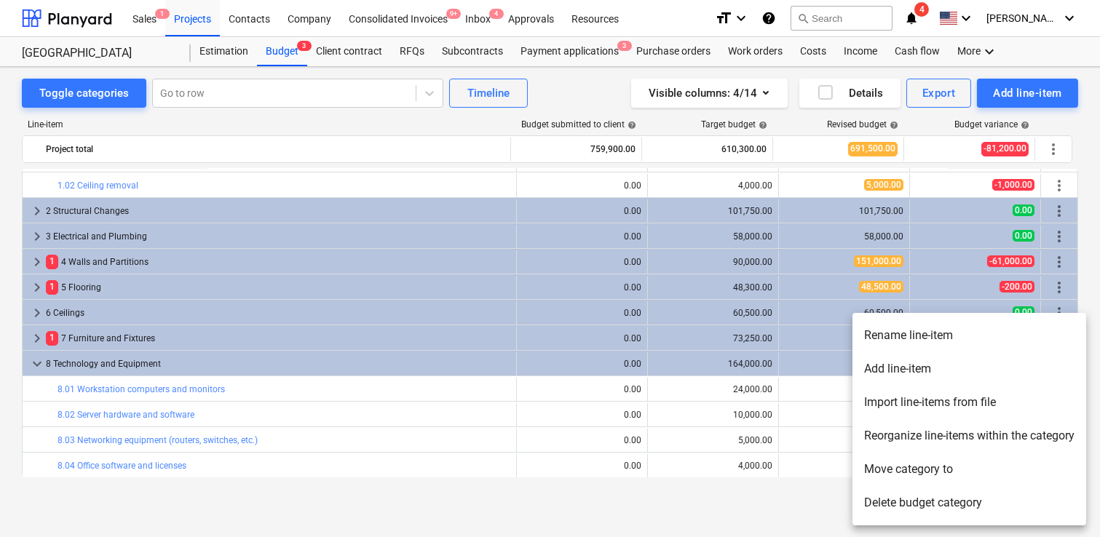
click at [901, 483] on li "Delete budget category" at bounding box center [969, 502] width 234 height 33
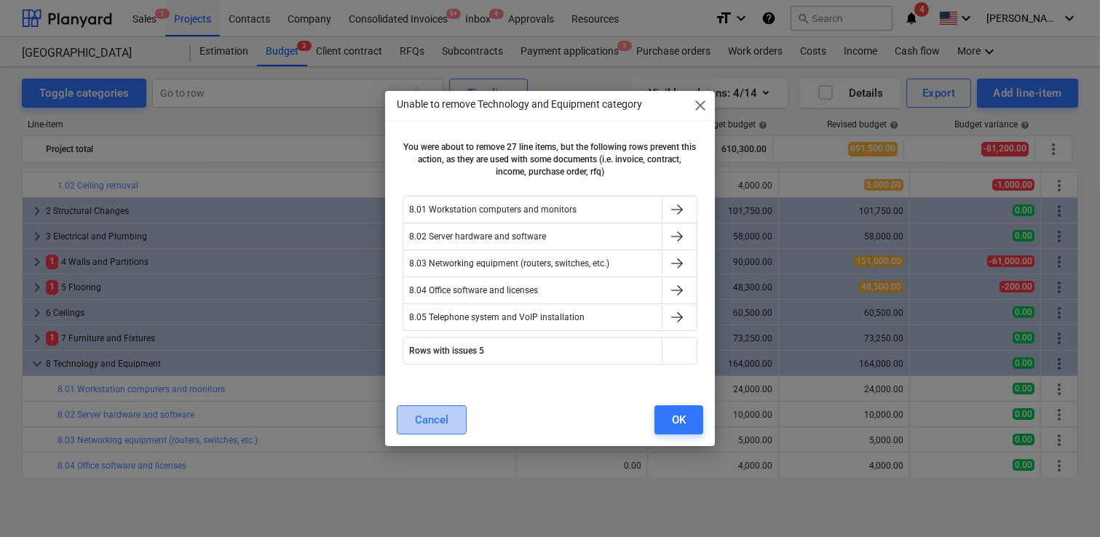
click at [437, 413] on div "Cancel" at bounding box center [431, 419] width 33 height 19
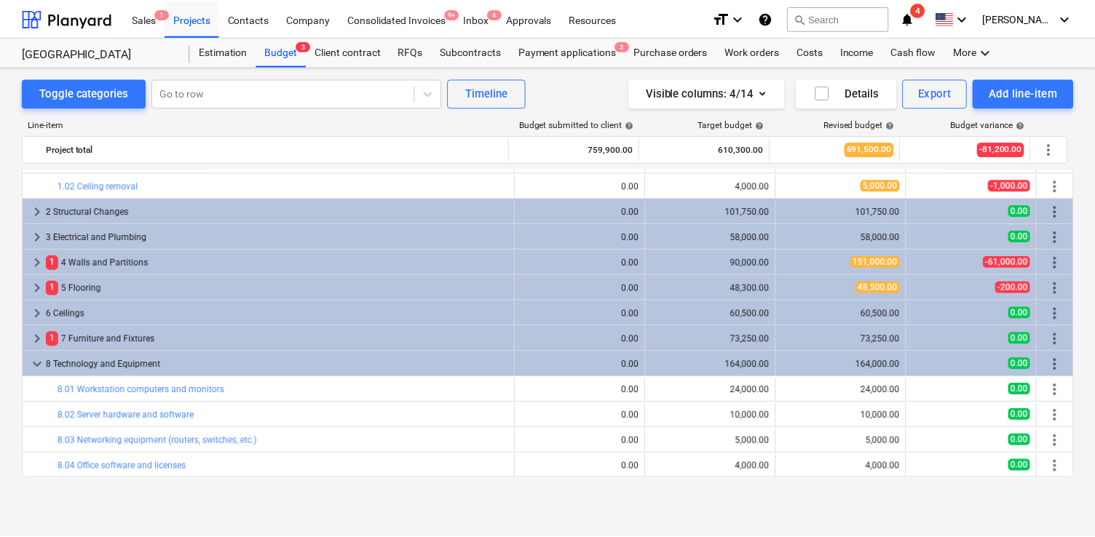
scroll to position [0, 0]
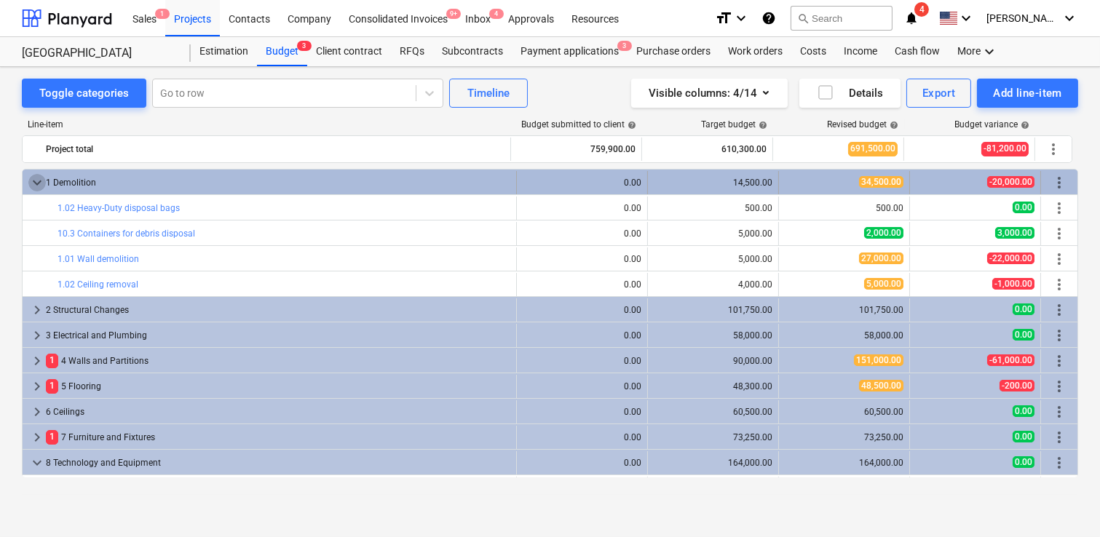
click at [43, 181] on span "keyboard_arrow_down" at bounding box center [36, 182] width 17 height 17
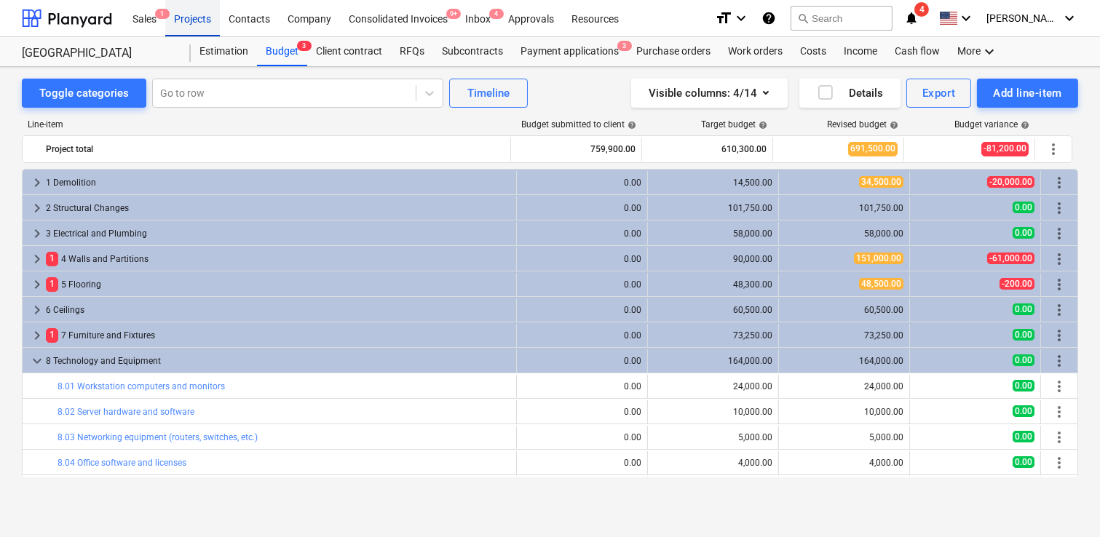
click at [204, 23] on div "Projects" at bounding box center [192, 17] width 55 height 37
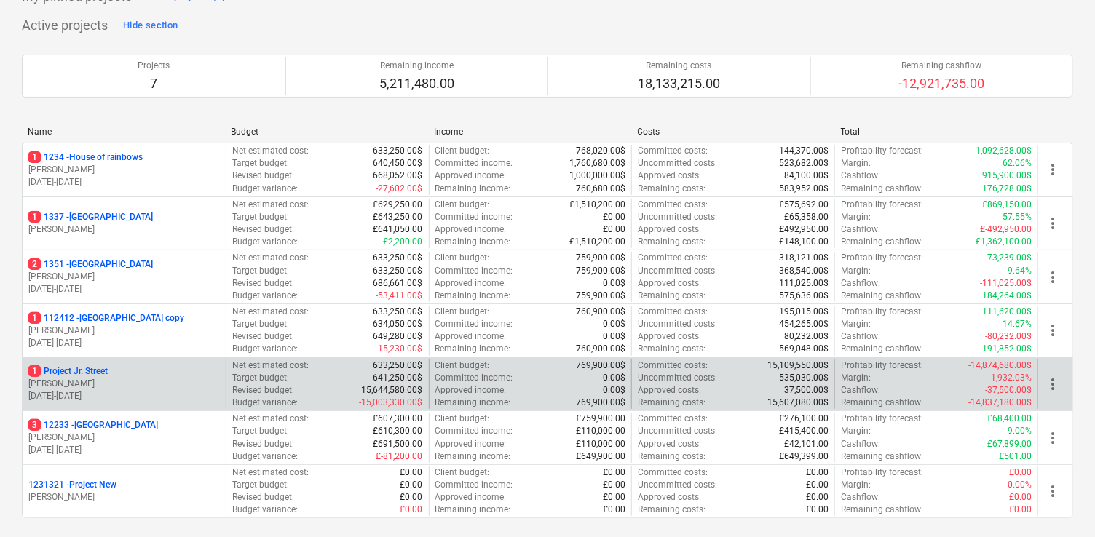
scroll to position [95, 0]
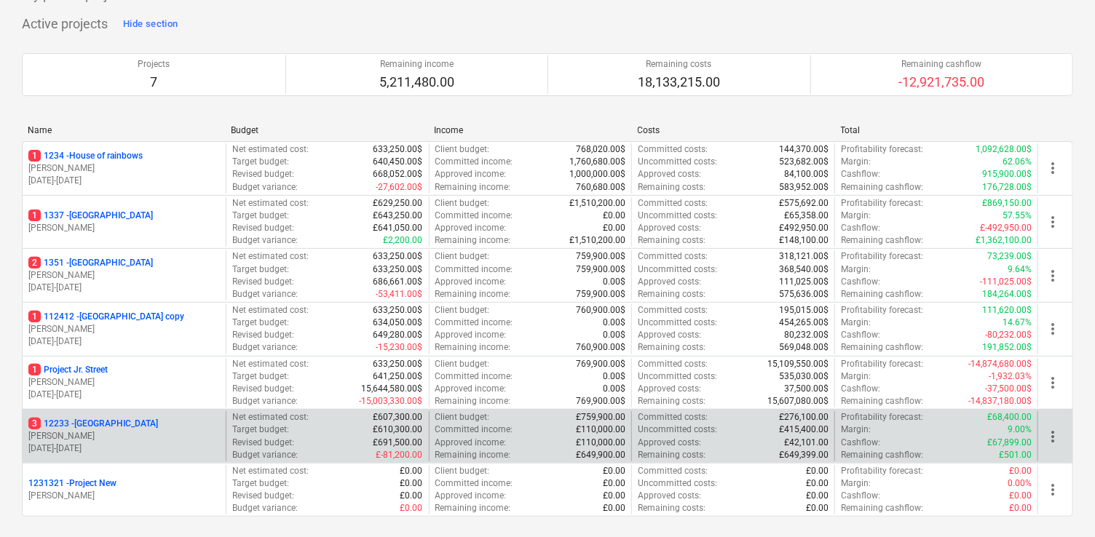
click at [901, 432] on span "more_vert" at bounding box center [1052, 436] width 17 height 17
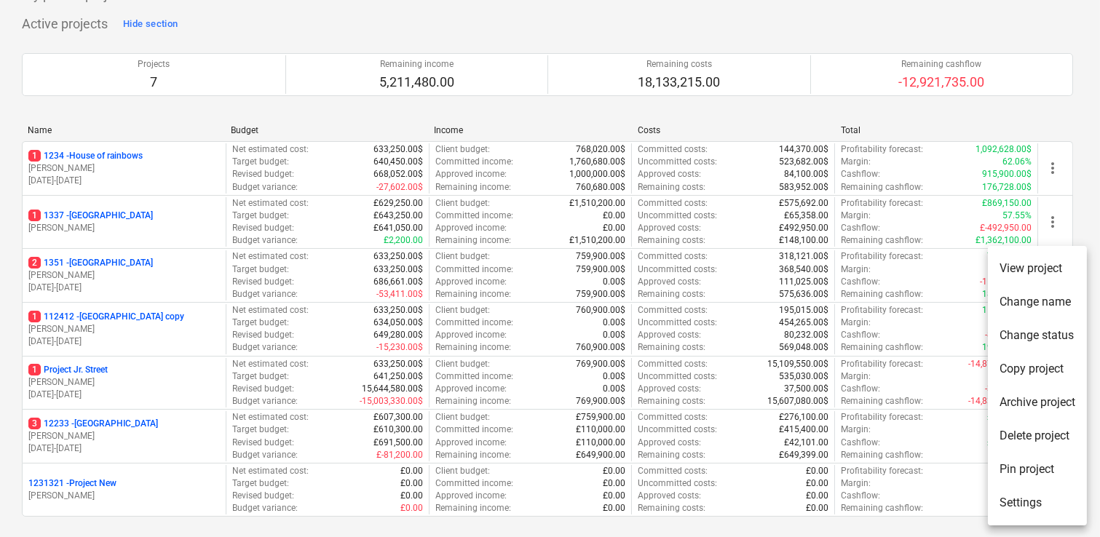
click at [901, 371] on li "Copy project" at bounding box center [1037, 368] width 99 height 33
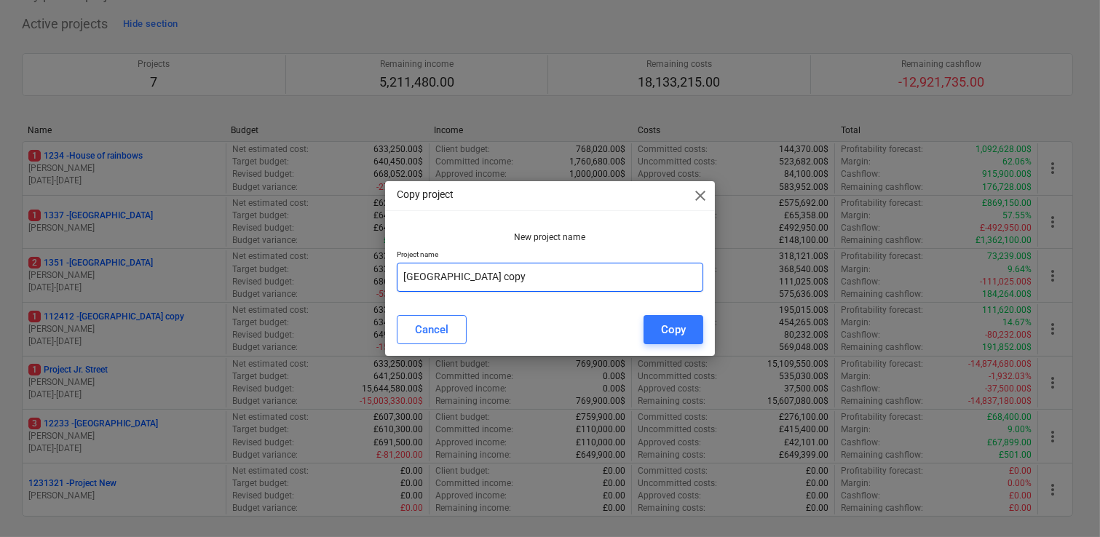
click at [622, 279] on input "[GEOGRAPHIC_DATA] copy" at bounding box center [550, 277] width 306 height 29
type input "W"
type input "[GEOGRAPHIC_DATA]"
click at [670, 333] on div "Copy" at bounding box center [673, 329] width 25 height 19
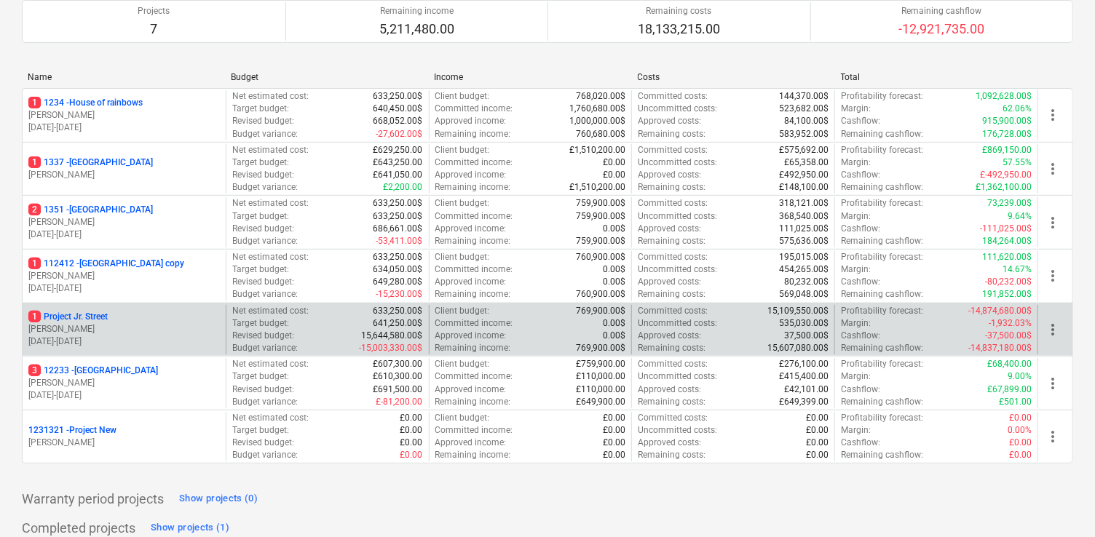
scroll to position [149, 0]
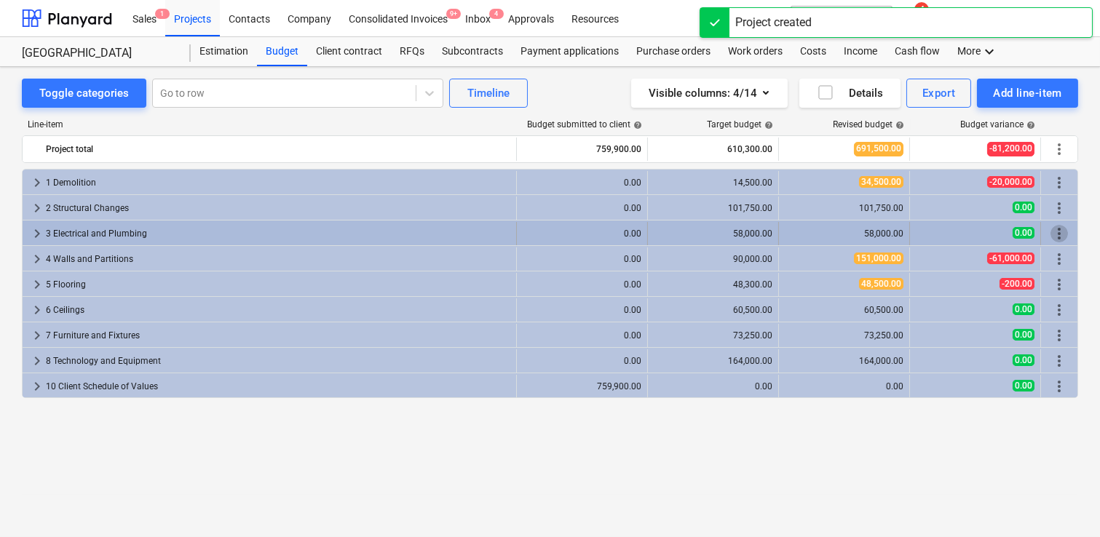
click at [901, 226] on span "more_vert" at bounding box center [1058, 233] width 17 height 17
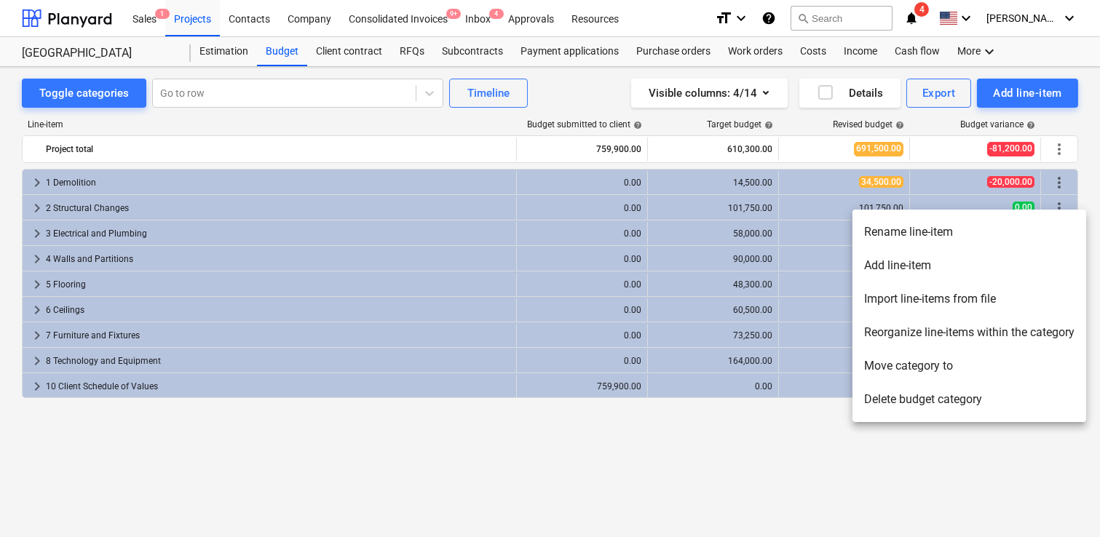
click at [901, 438] on div at bounding box center [550, 268] width 1100 height 537
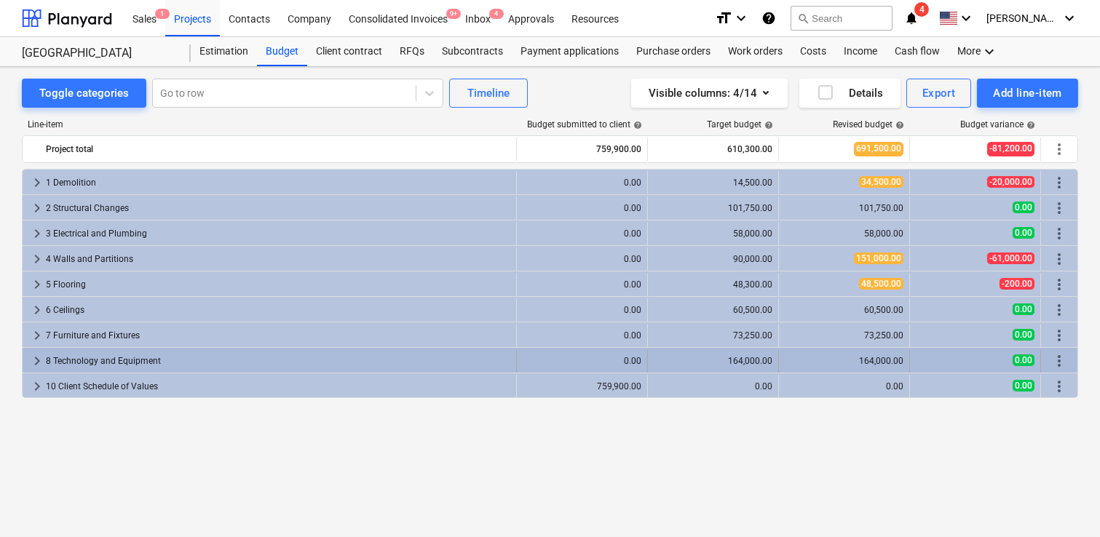
click at [901, 356] on span "more_vert" at bounding box center [1058, 360] width 17 height 17
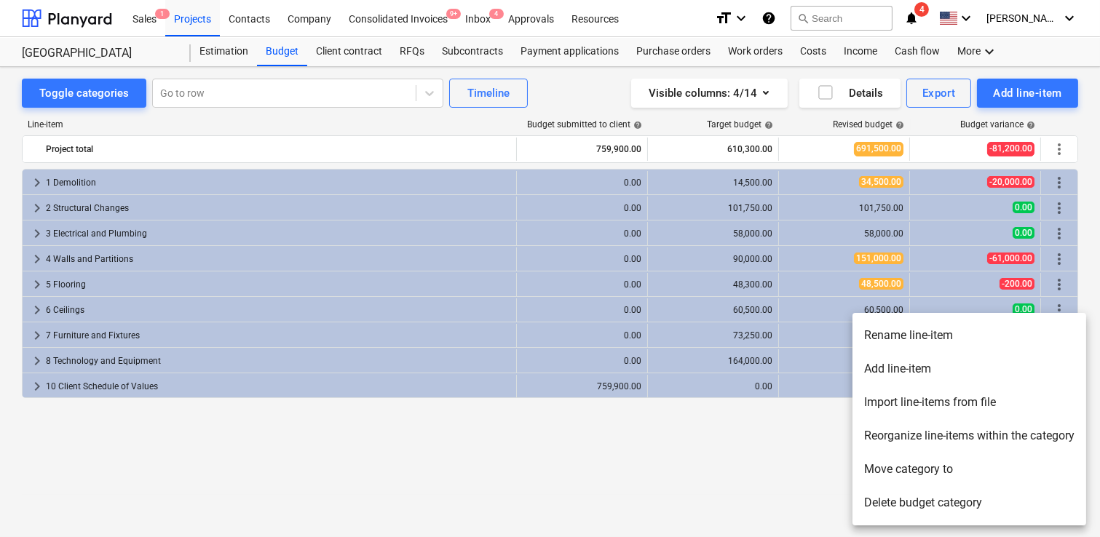
click at [901, 483] on li "Delete budget category" at bounding box center [969, 502] width 234 height 33
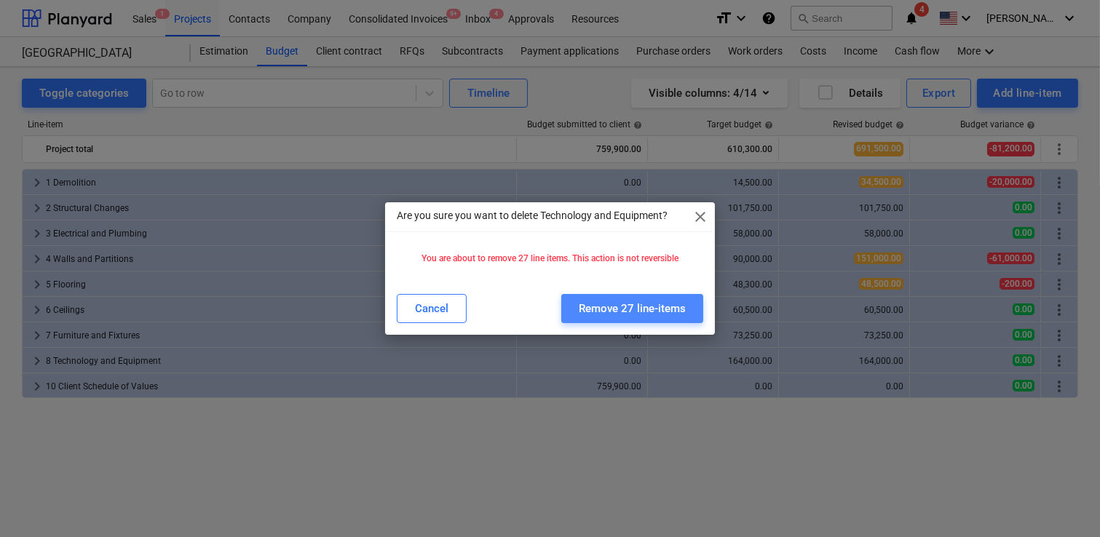
click at [687, 316] on button "Remove 27 line-items" at bounding box center [632, 308] width 142 height 29
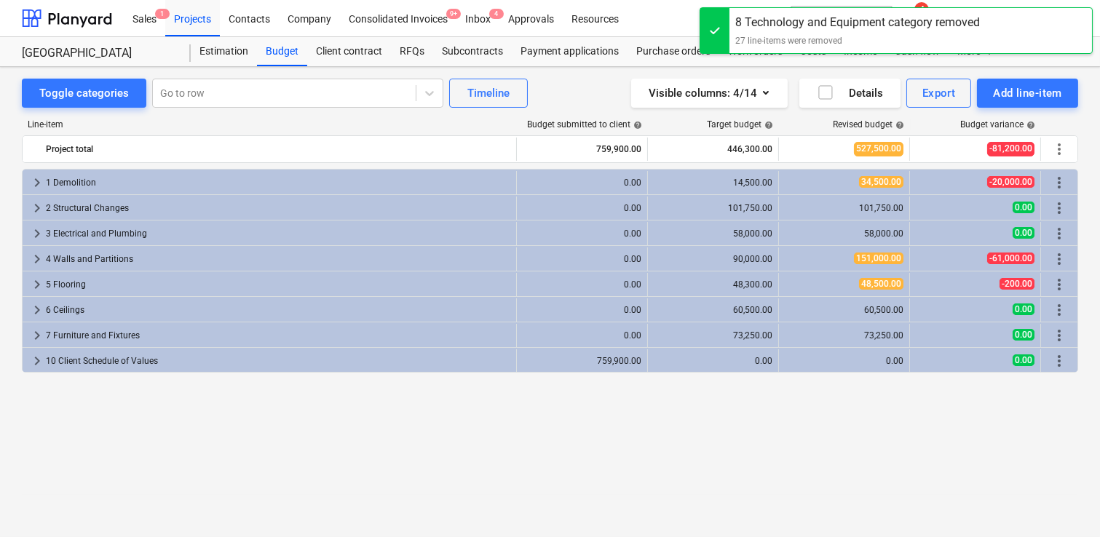
click at [901, 330] on span "more_vert" at bounding box center [1058, 335] width 17 height 17
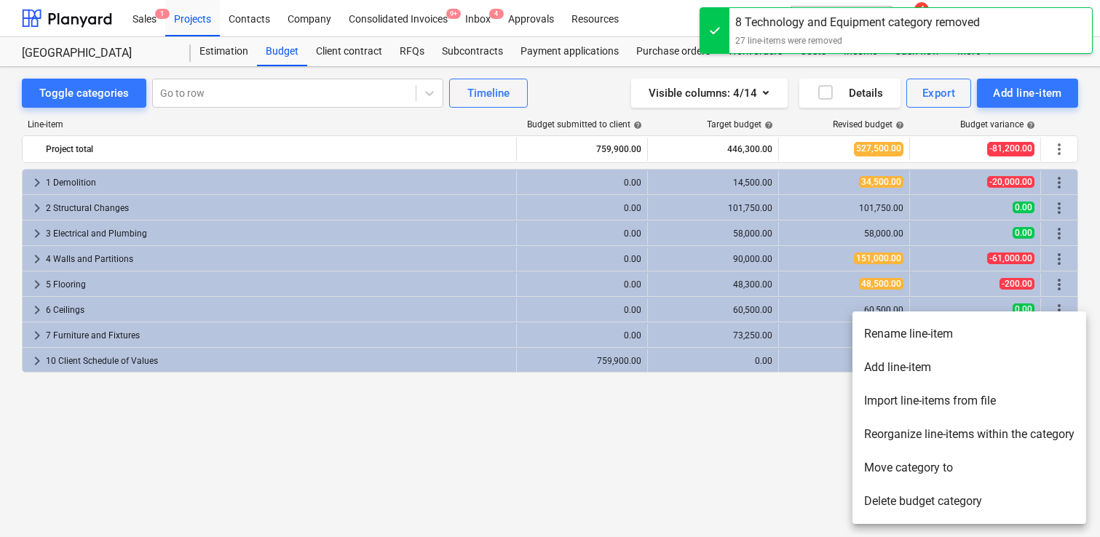
click at [901, 483] on li "Delete budget category" at bounding box center [969, 501] width 234 height 33
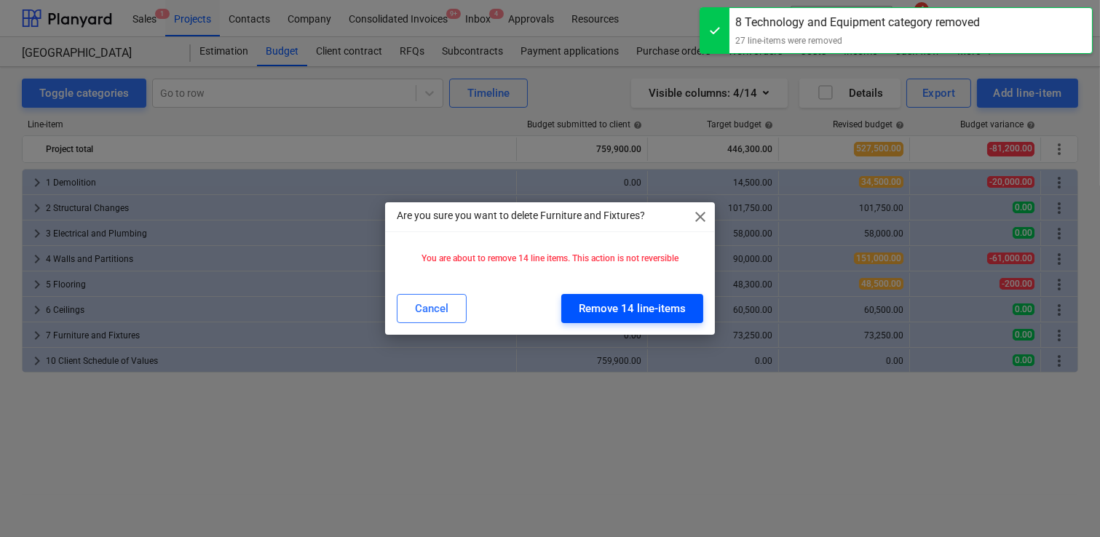
click at [682, 316] on div "Remove 14 line-items" at bounding box center [632, 308] width 107 height 19
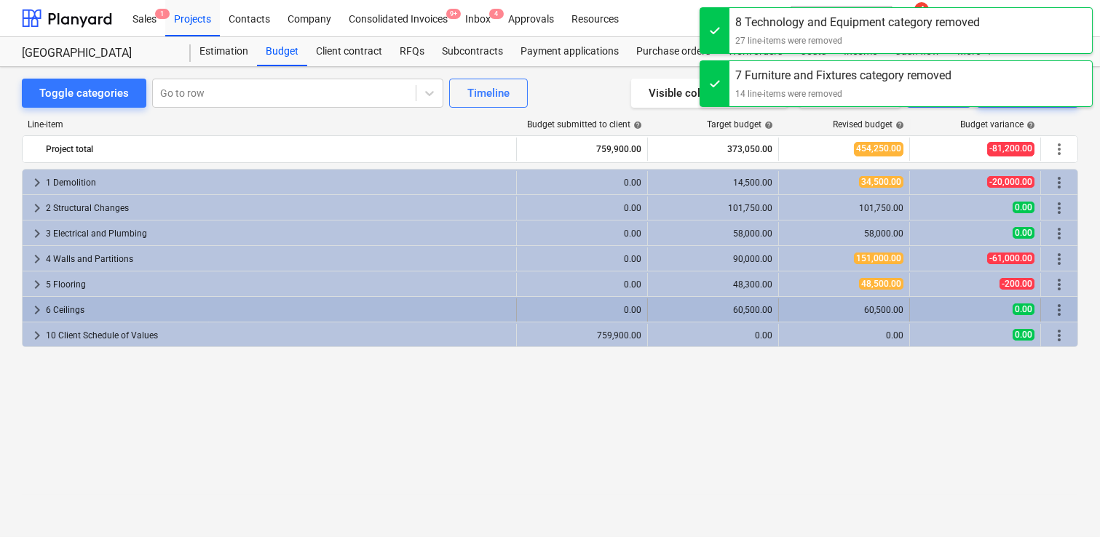
click at [901, 304] on span "more_vert" at bounding box center [1058, 309] width 17 height 17
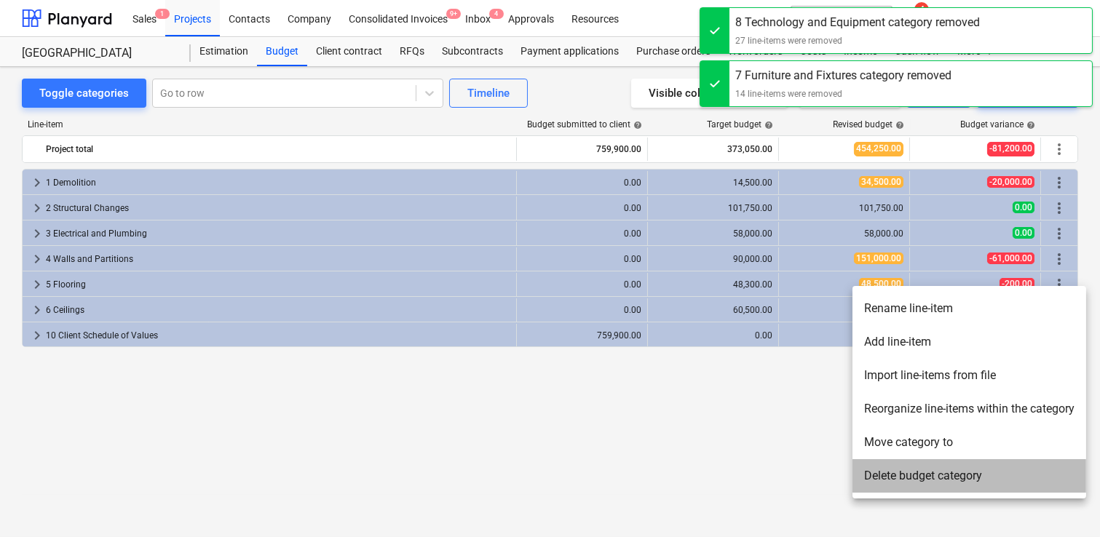
click at [889, 469] on li "Delete budget category" at bounding box center [969, 475] width 234 height 33
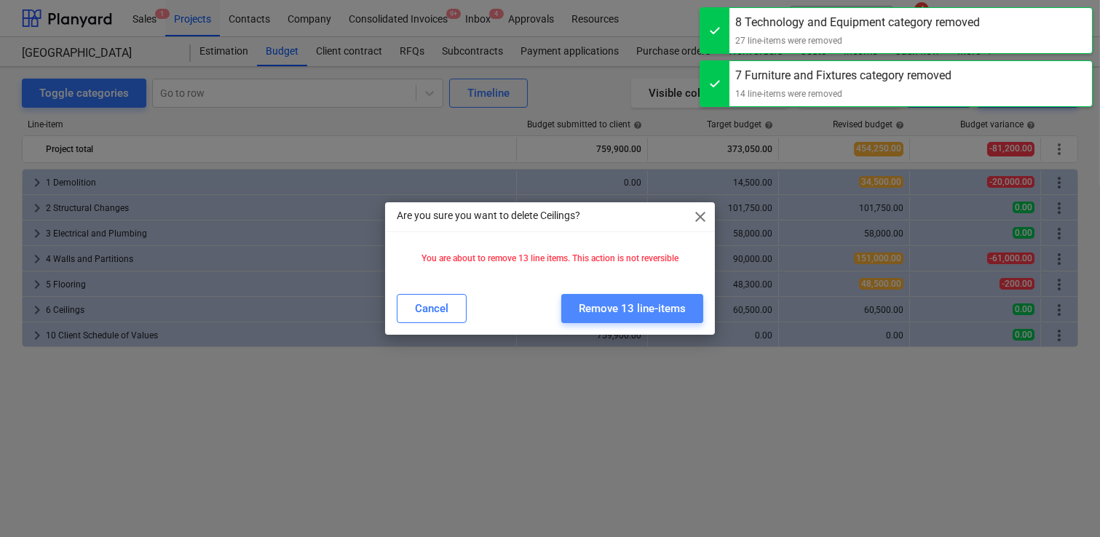
click at [655, 312] on div "Remove 13 line-items" at bounding box center [632, 308] width 107 height 19
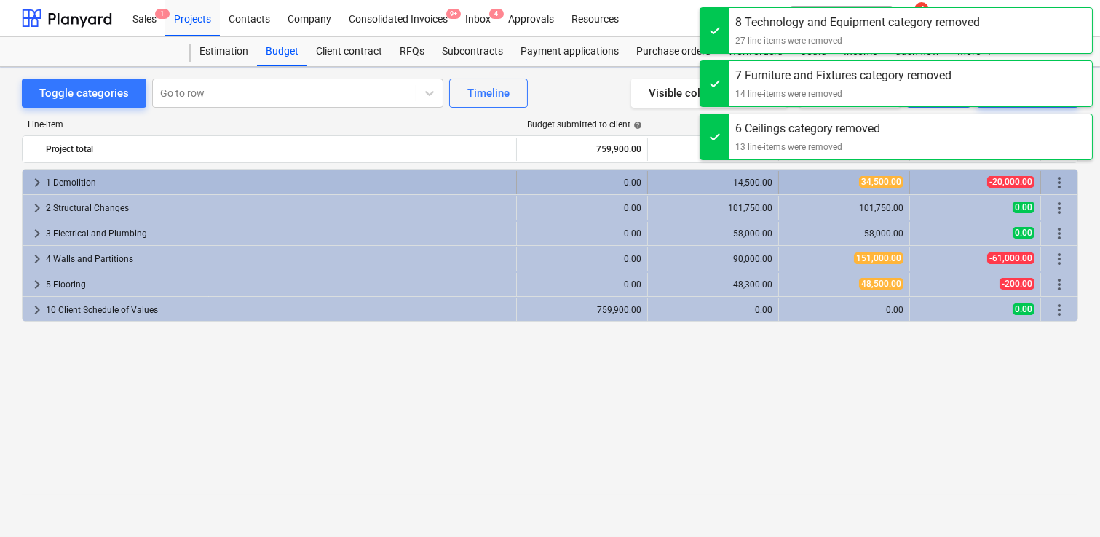
click at [39, 178] on span "keyboard_arrow_right" at bounding box center [36, 182] width 17 height 17
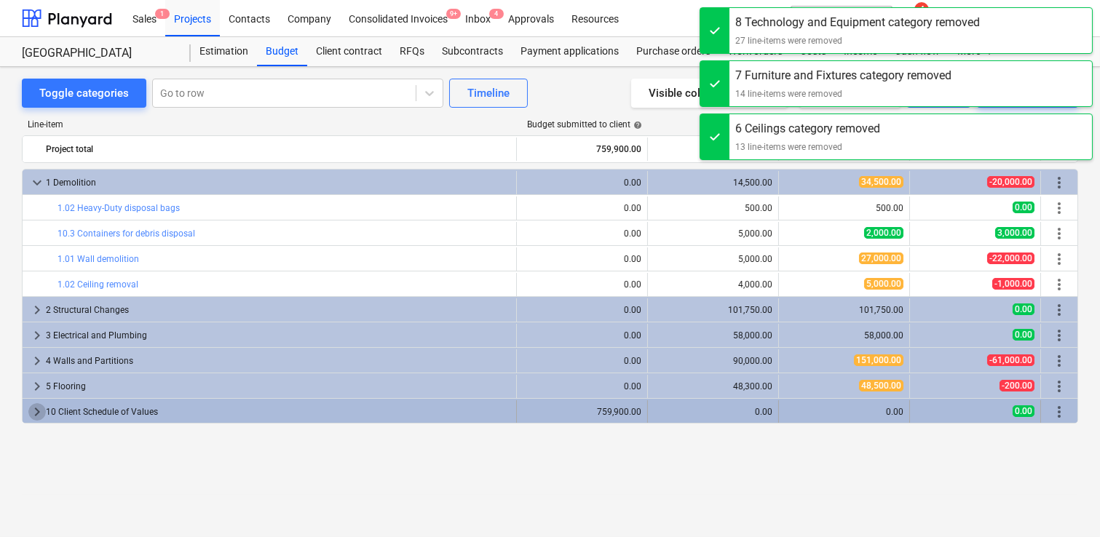
click at [36, 411] on span "keyboard_arrow_right" at bounding box center [36, 411] width 17 height 17
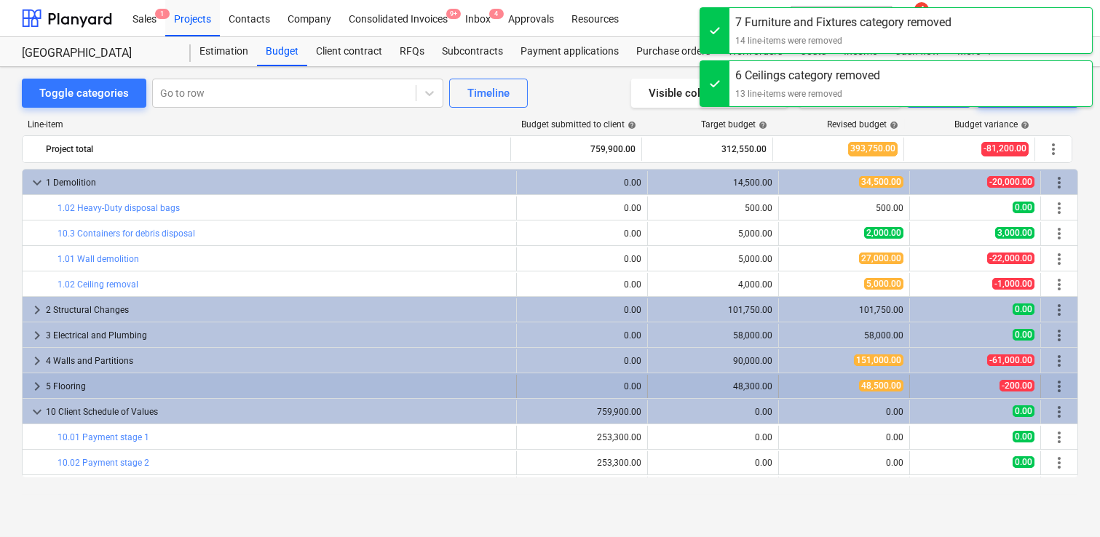
click at [901, 381] on span "more_vert" at bounding box center [1058, 386] width 17 height 17
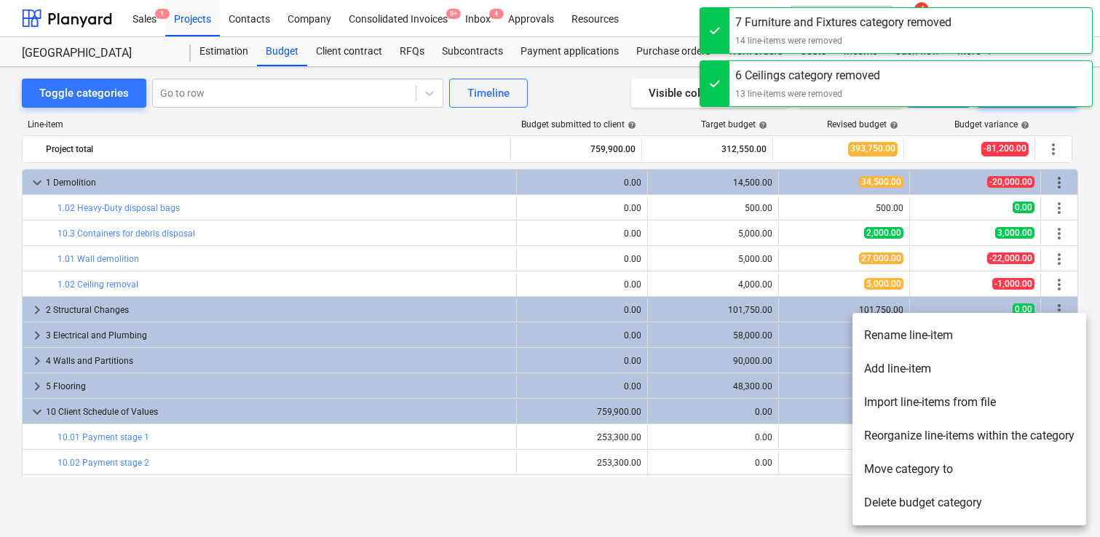
click at [899, 483] on li "Delete budget category" at bounding box center [969, 502] width 234 height 33
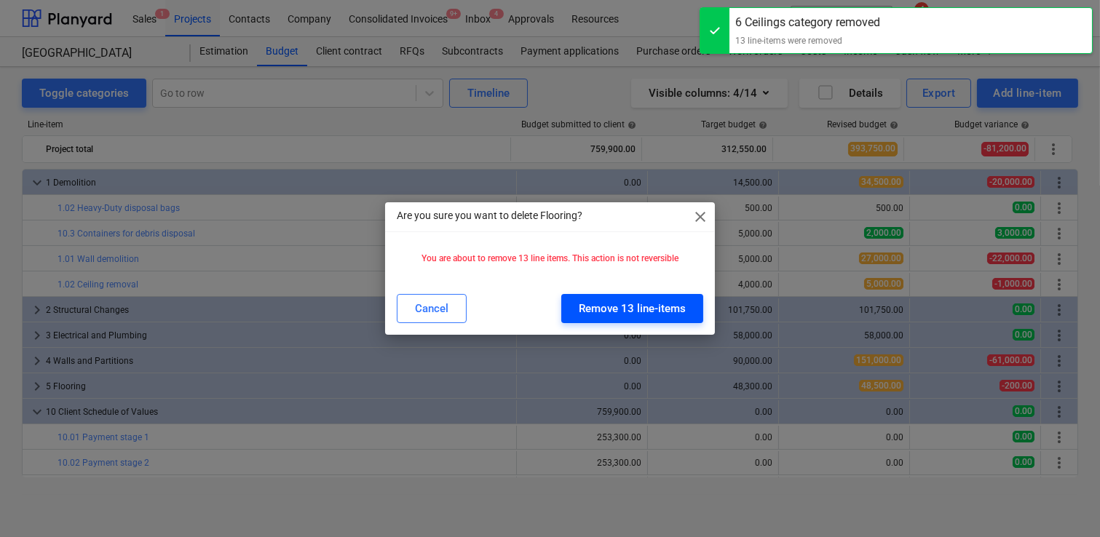
click at [600, 294] on button "Remove 13 line-items" at bounding box center [632, 308] width 142 height 29
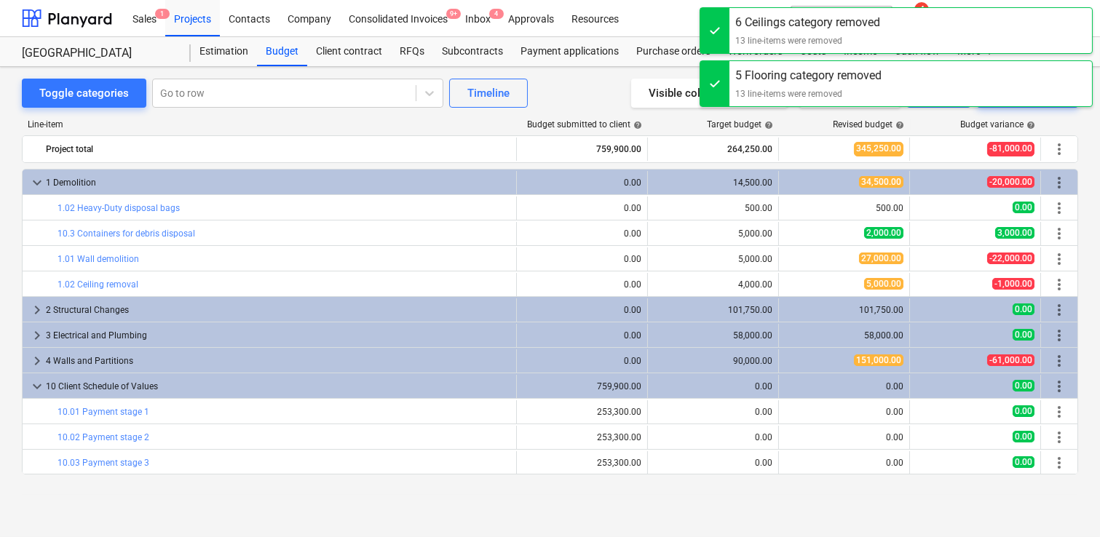
click at [724, 22] on div at bounding box center [714, 30] width 29 height 45
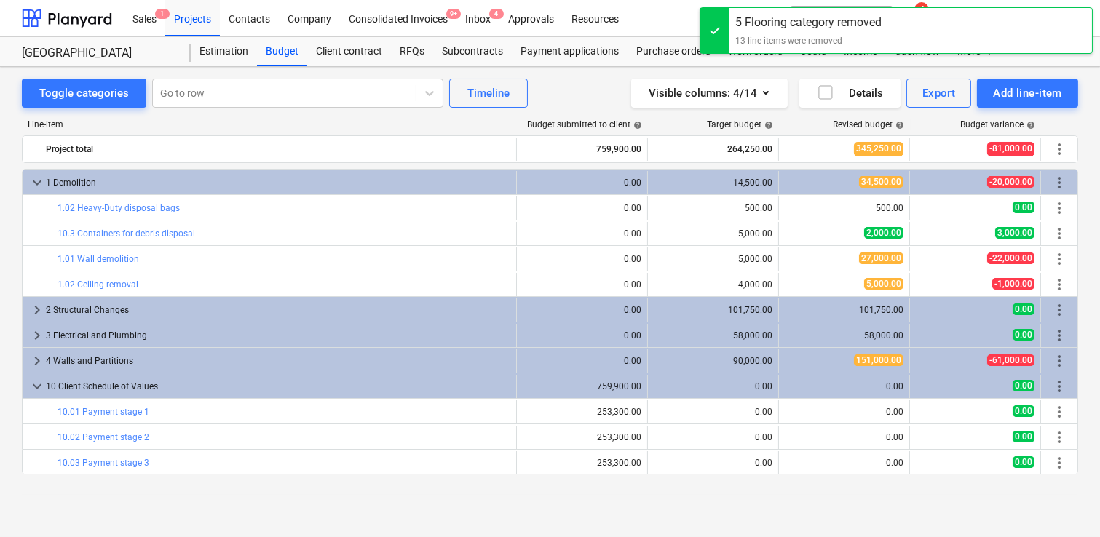
click at [724, 22] on div at bounding box center [714, 30] width 29 height 45
